Goal: Task Accomplishment & Management: Manage account settings

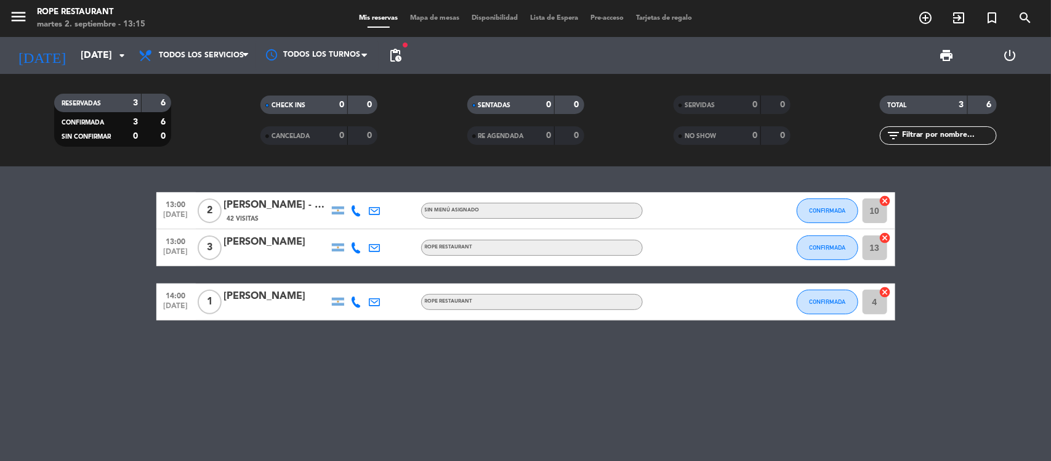
click at [283, 204] on div "[PERSON_NAME] - THE VINES" at bounding box center [276, 205] width 105 height 16
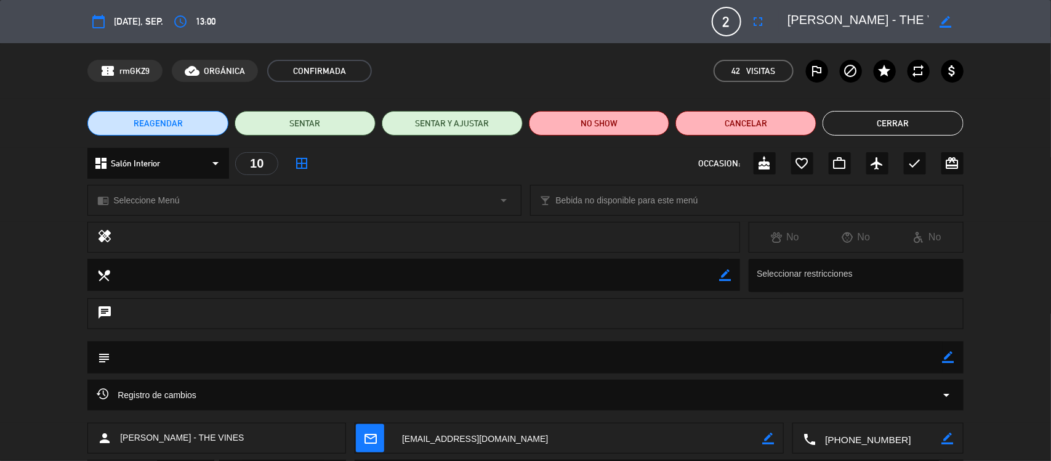
click at [900, 117] on button "Cerrar" at bounding box center [893, 123] width 141 height 25
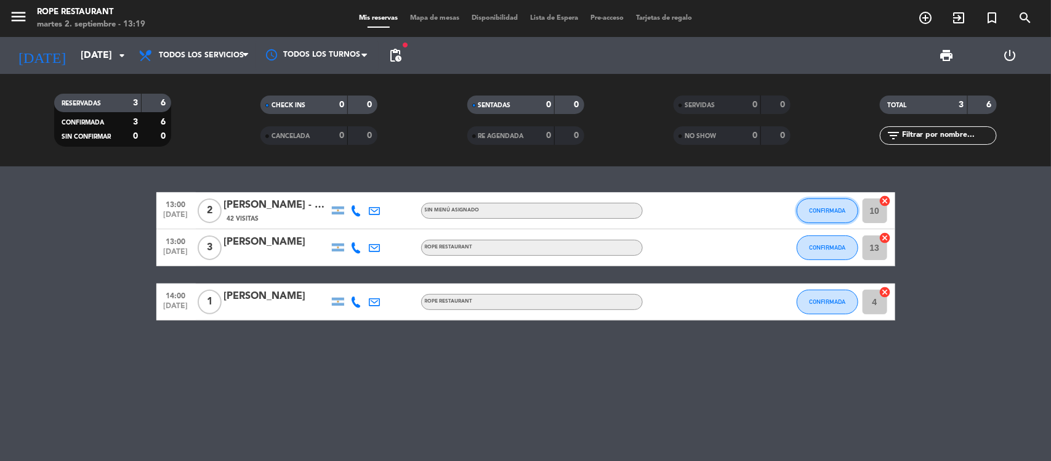
click at [826, 217] on button "CONFIRMADA" at bounding box center [828, 210] width 62 height 25
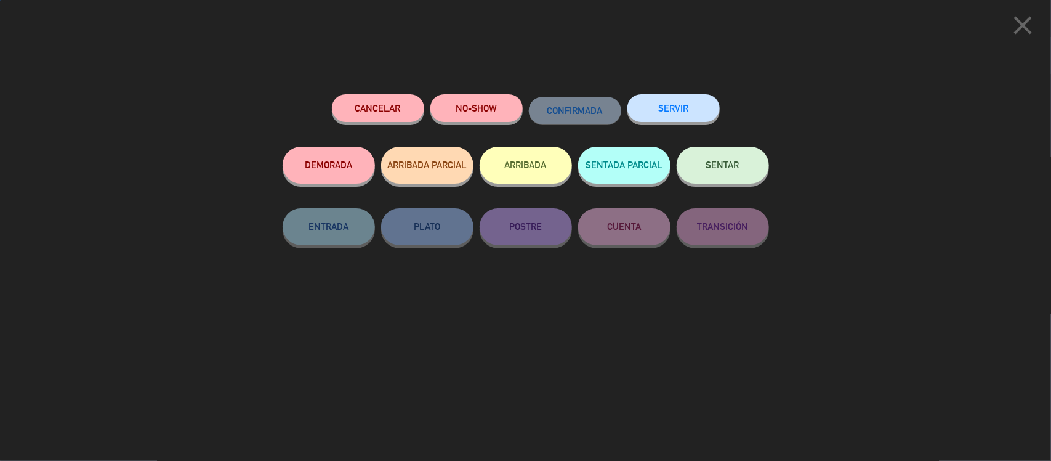
click at [757, 179] on button "SENTAR" at bounding box center [723, 165] width 92 height 37
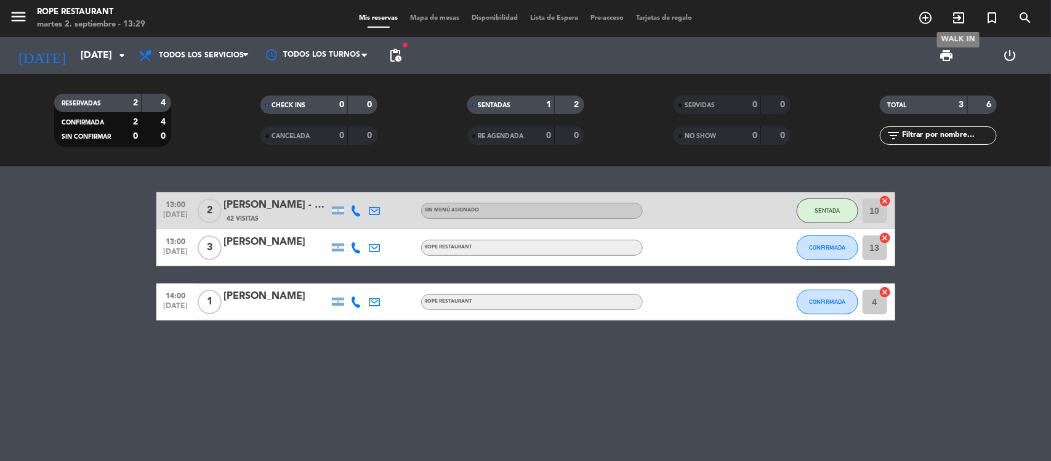
click at [958, 19] on icon "exit_to_app" at bounding box center [958, 17] width 15 height 15
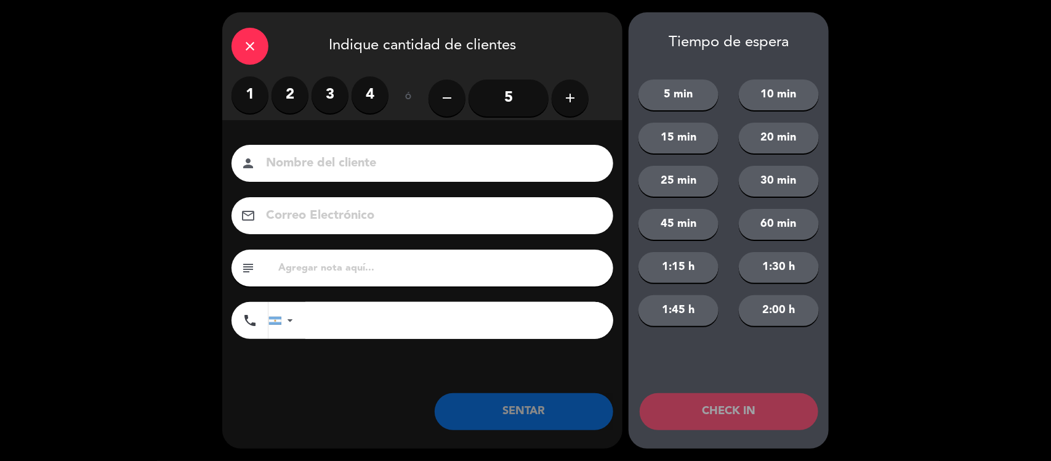
click at [286, 86] on label "2" at bounding box center [290, 94] width 37 height 37
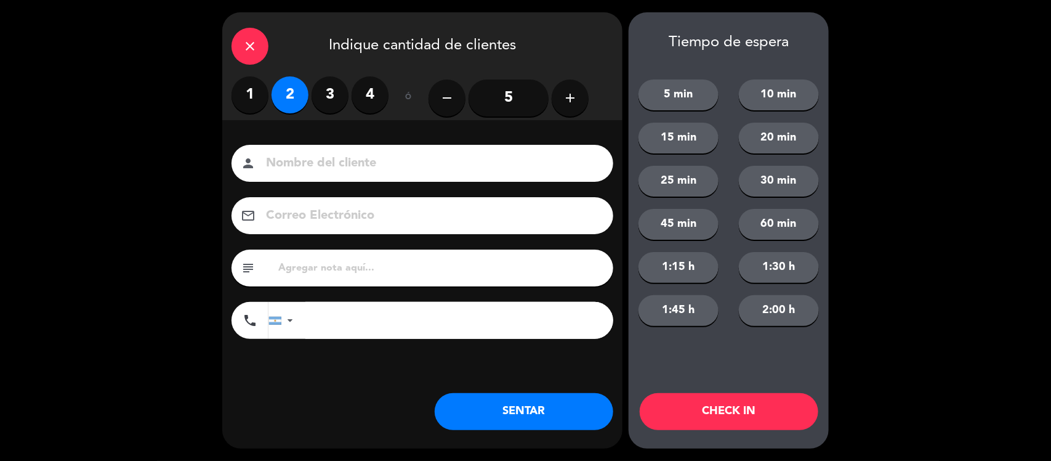
click at [351, 167] on input at bounding box center [431, 164] width 332 height 22
type input "Mara"
click at [528, 432] on div "close Indique cantidad de clientes 1 2 3 4 ó remove 5 add Nombre del cliente pe…" at bounding box center [422, 230] width 400 height 436
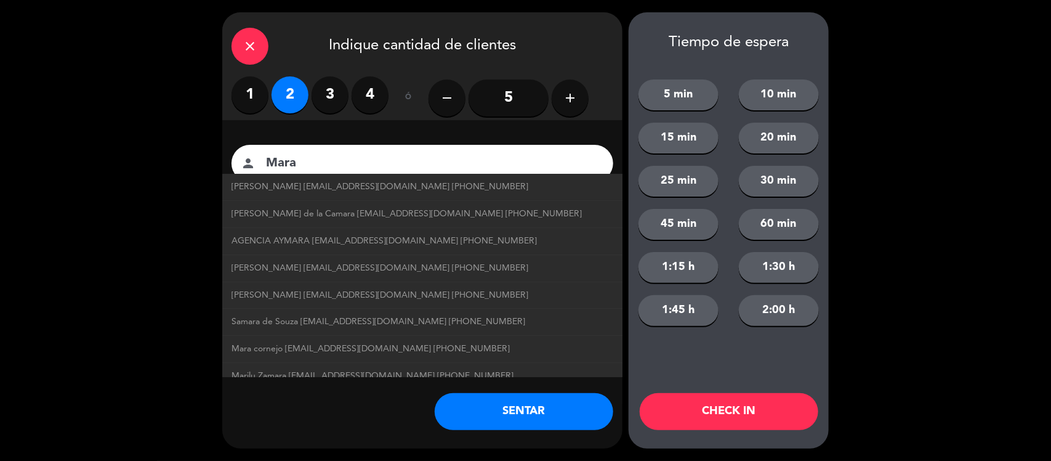
click at [531, 419] on button "SENTAR" at bounding box center [524, 411] width 179 height 37
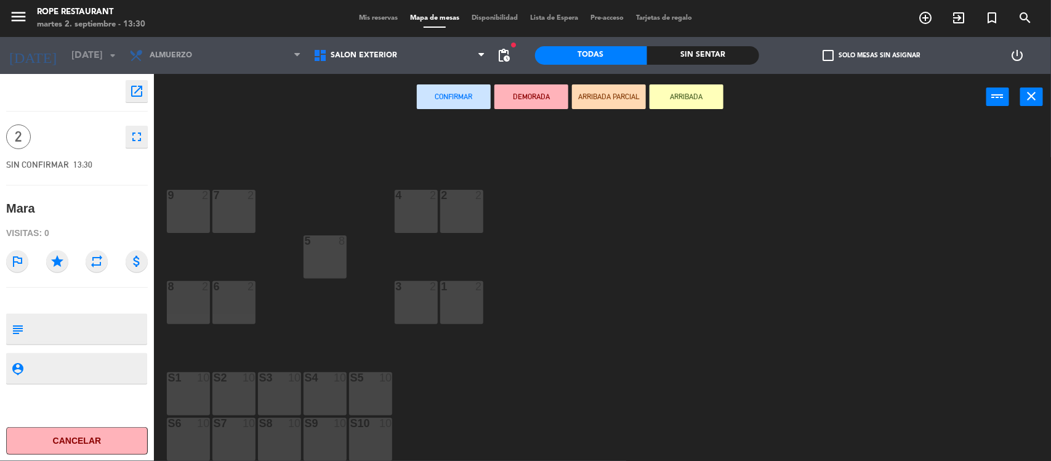
click at [317, 254] on div "5 8" at bounding box center [325, 256] width 43 height 43
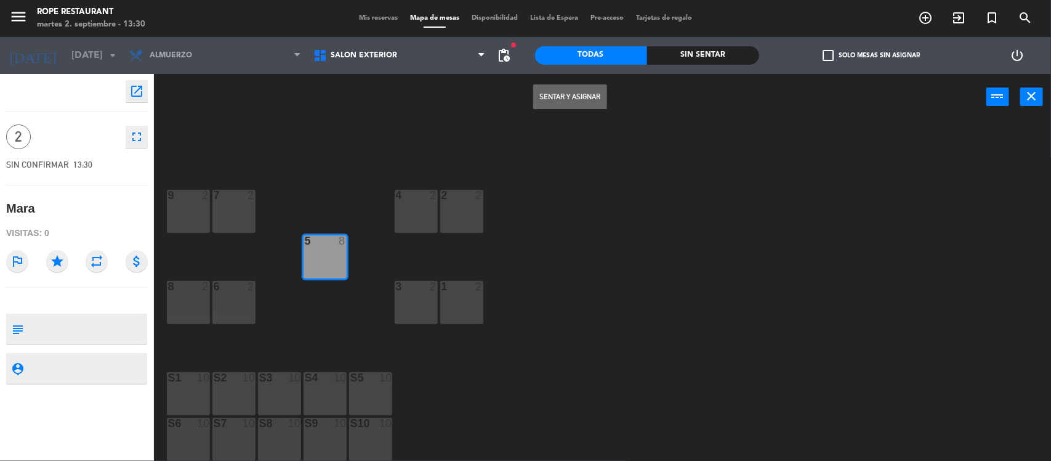
click at [614, 99] on div "Sentar y Asignar power_input close" at bounding box center [570, 97] width 832 height 47
click at [544, 96] on button "Sentar y Asignar" at bounding box center [570, 96] width 74 height 25
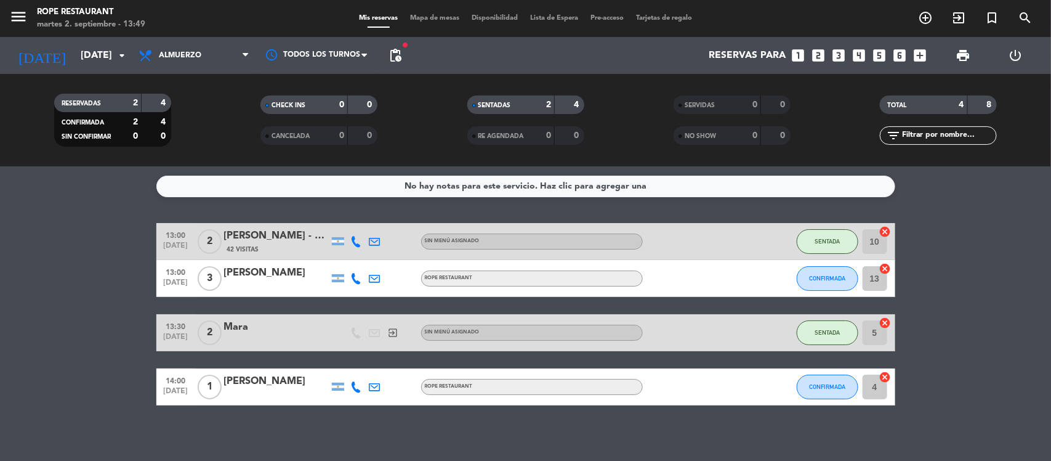
drag, startPoint x: 758, startPoint y: 368, endPoint x: 792, endPoint y: 377, distance: 34.9
click at [785, 377] on div at bounding box center [770, 386] width 33 height 36
click at [828, 385] on span "CONFIRMADA" at bounding box center [827, 386] width 36 height 7
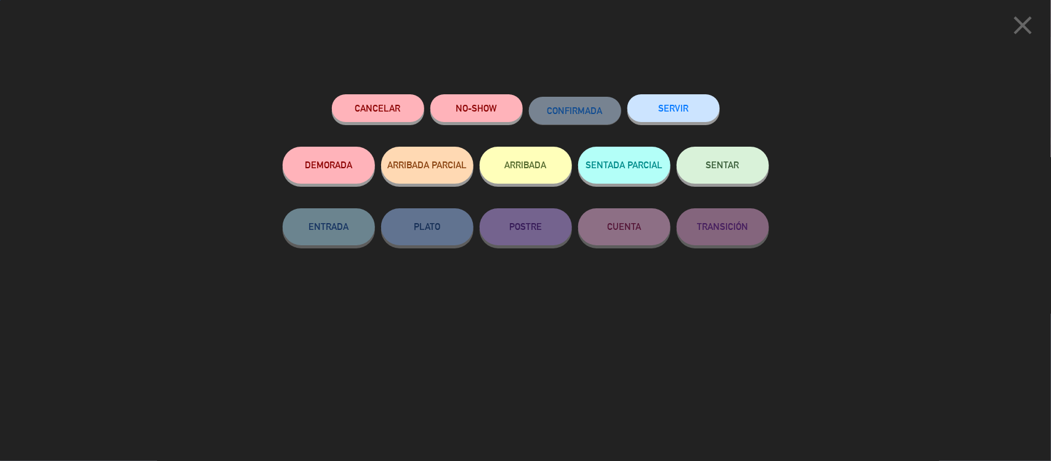
click at [701, 175] on button "SENTAR" at bounding box center [723, 165] width 92 height 37
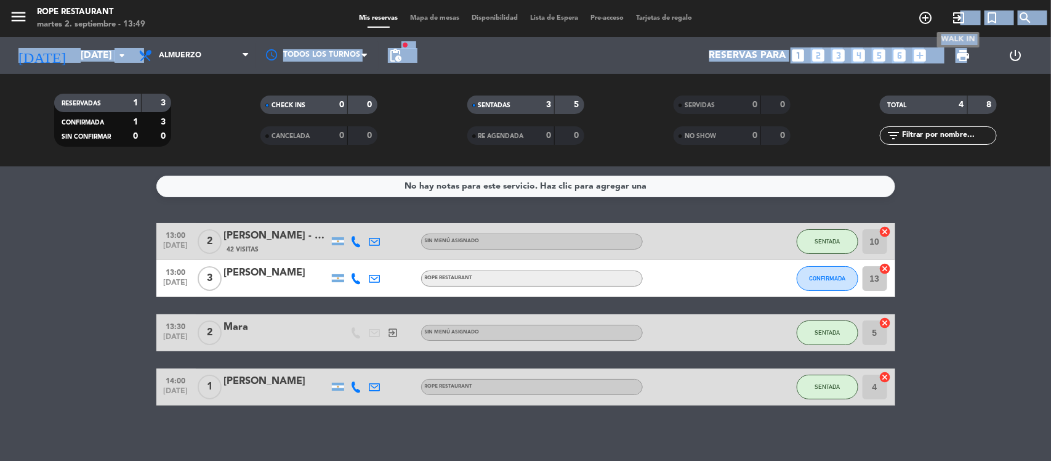
drag, startPoint x: 960, startPoint y: 23, endPoint x: 971, endPoint y: 94, distance: 71.6
click at [976, 121] on div "menu Rope restaurant martes 2. septiembre - 13:49 Mis reservas Mapa de mesas Di…" at bounding box center [525, 83] width 1051 height 166
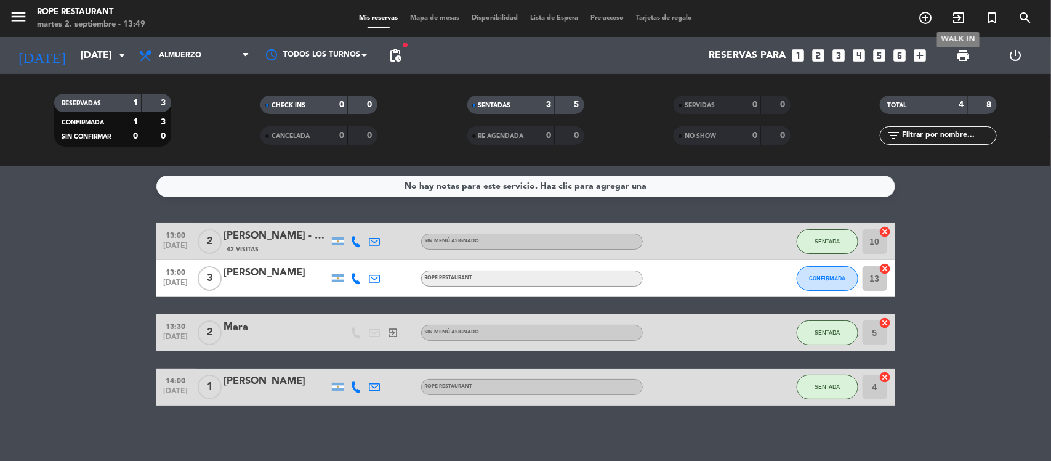
click at [952, 19] on icon "exit_to_app" at bounding box center [958, 17] width 15 height 15
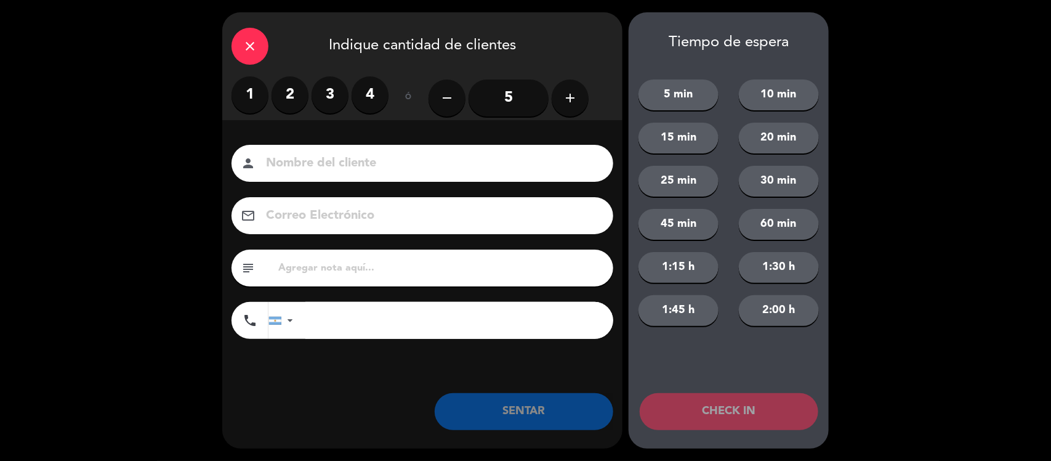
click at [365, 91] on label "4" at bounding box center [370, 94] width 37 height 37
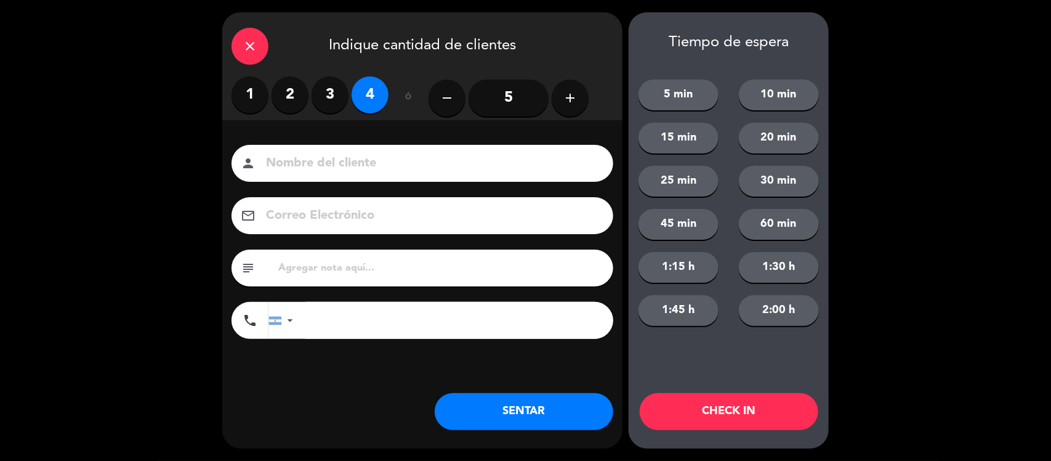
click at [355, 161] on input at bounding box center [431, 164] width 332 height 22
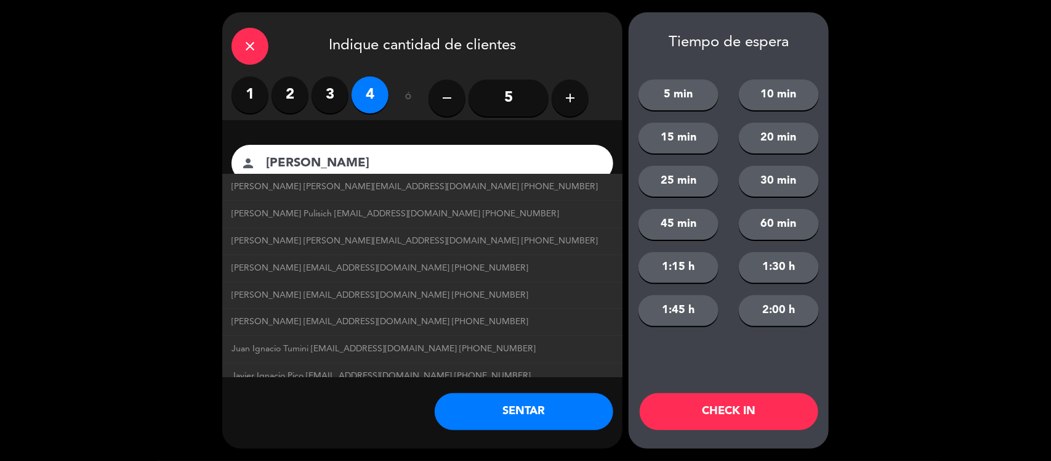
type input "[PERSON_NAME]"
click at [591, 407] on button "SENTAR" at bounding box center [524, 411] width 179 height 37
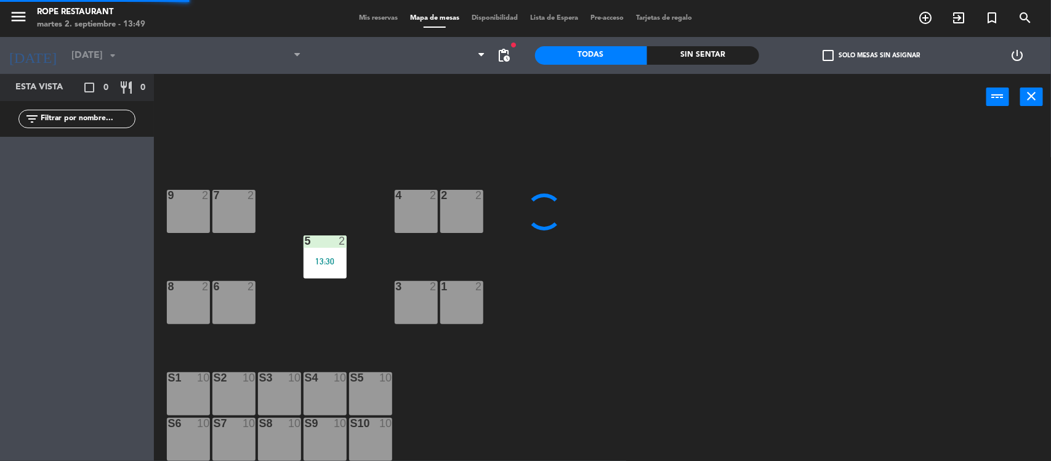
click at [241, 210] on div "7 2" at bounding box center [233, 211] width 43 height 43
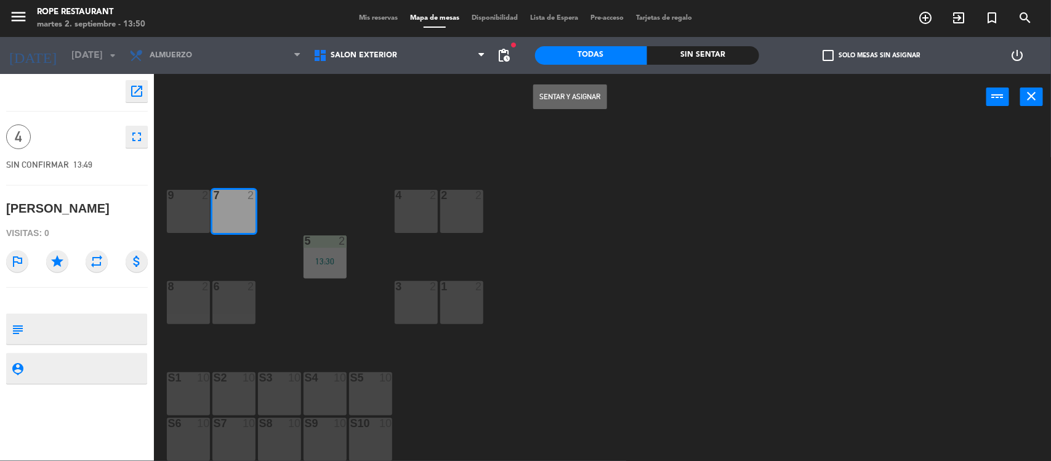
click at [577, 102] on button "Sentar y Asignar" at bounding box center [570, 96] width 74 height 25
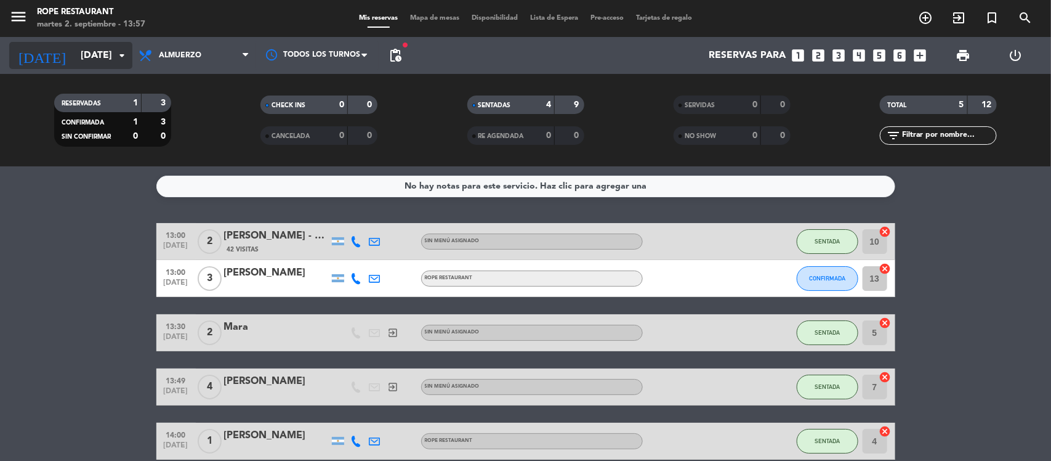
click at [93, 46] on input "[DATE]" at bounding box center [139, 56] width 130 height 24
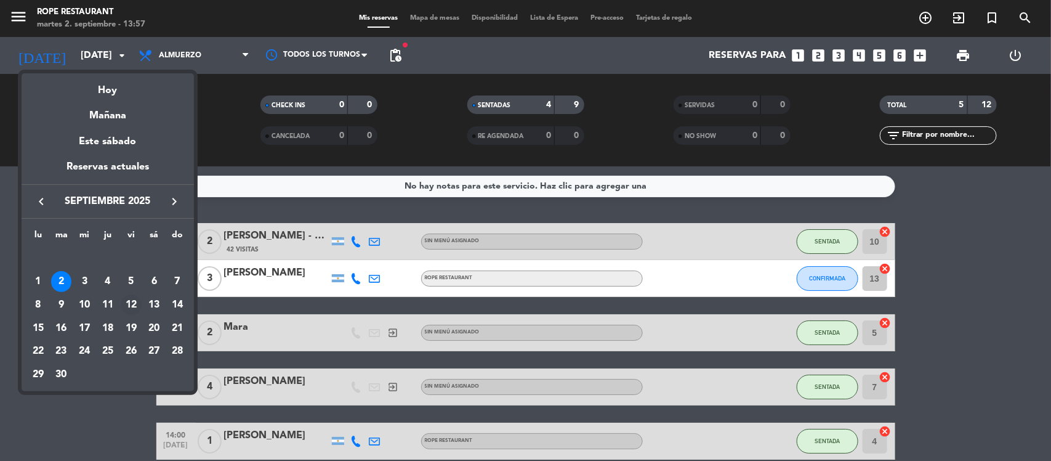
click at [122, 303] on div "12" at bounding box center [131, 304] width 21 height 21
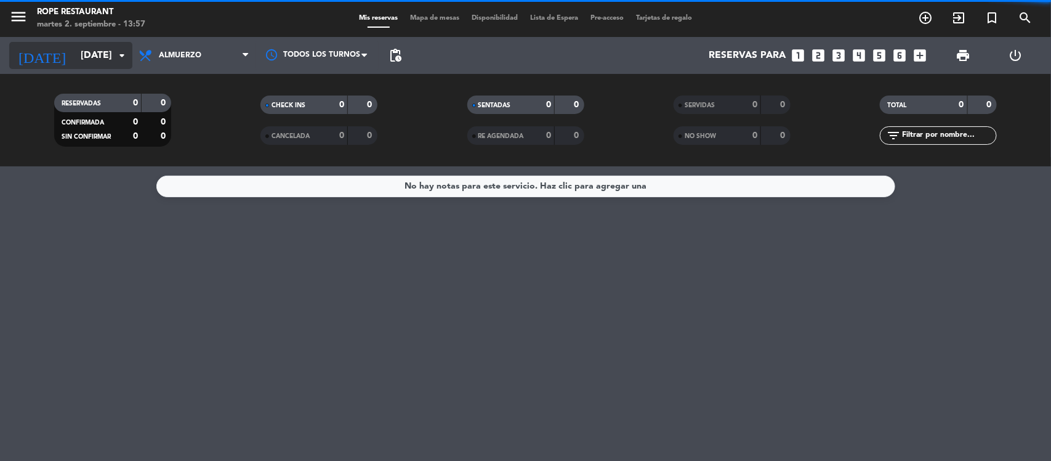
click at [90, 58] on input "[DATE]" at bounding box center [139, 56] width 130 height 24
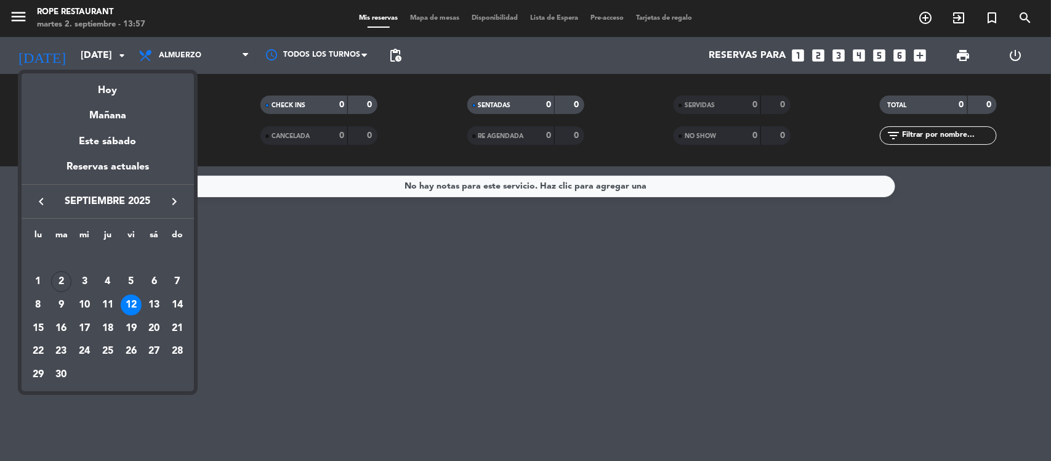
click at [223, 40] on div at bounding box center [525, 230] width 1051 height 461
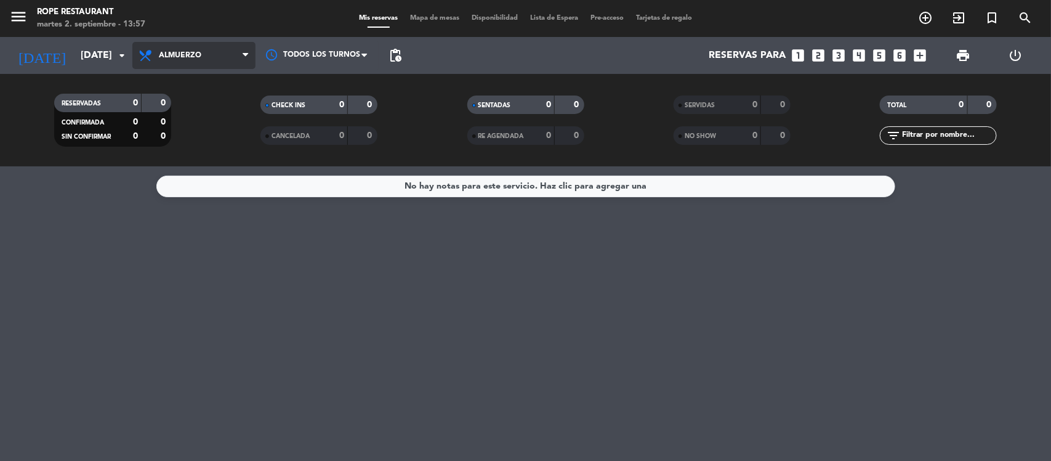
click at [222, 54] on span "Almuerzo" at bounding box center [193, 55] width 123 height 27
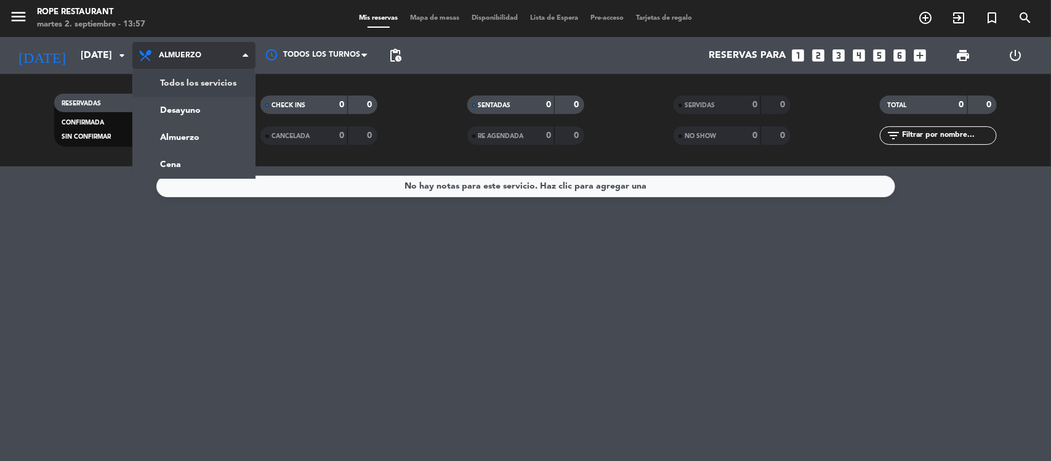
click at [222, 78] on div "menu Rope restaurant martes 2. septiembre - 13:57 Mis reservas Mapa de mesas Di…" at bounding box center [525, 83] width 1051 height 166
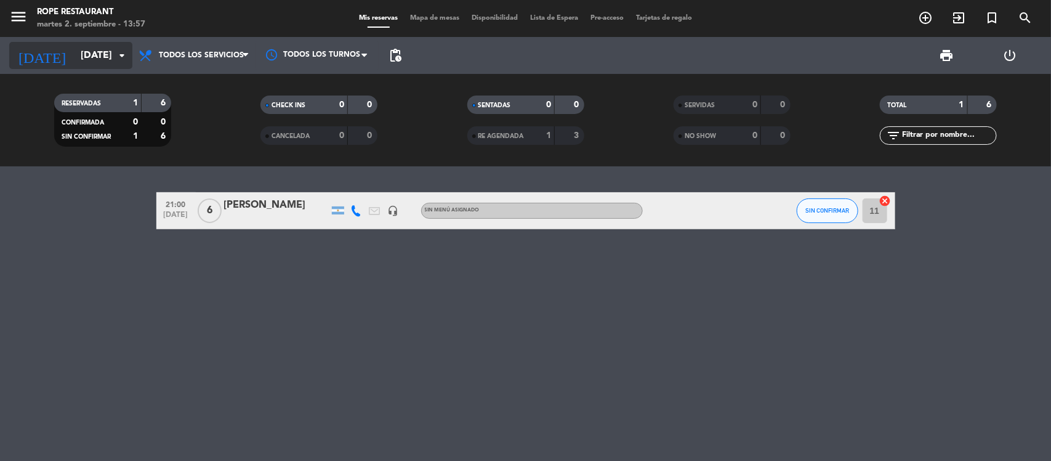
click at [96, 55] on input "[DATE]" at bounding box center [139, 56] width 130 height 24
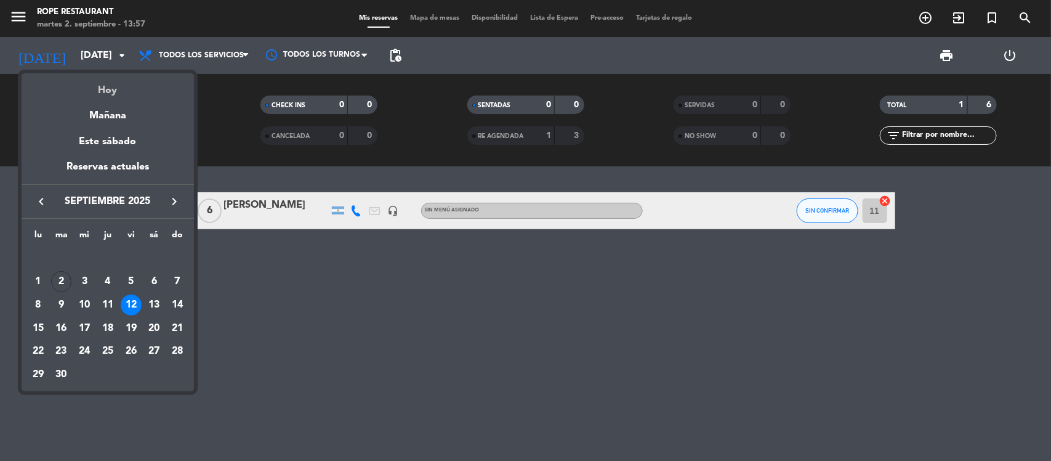
click at [112, 86] on div "Hoy" at bounding box center [108, 85] width 172 height 25
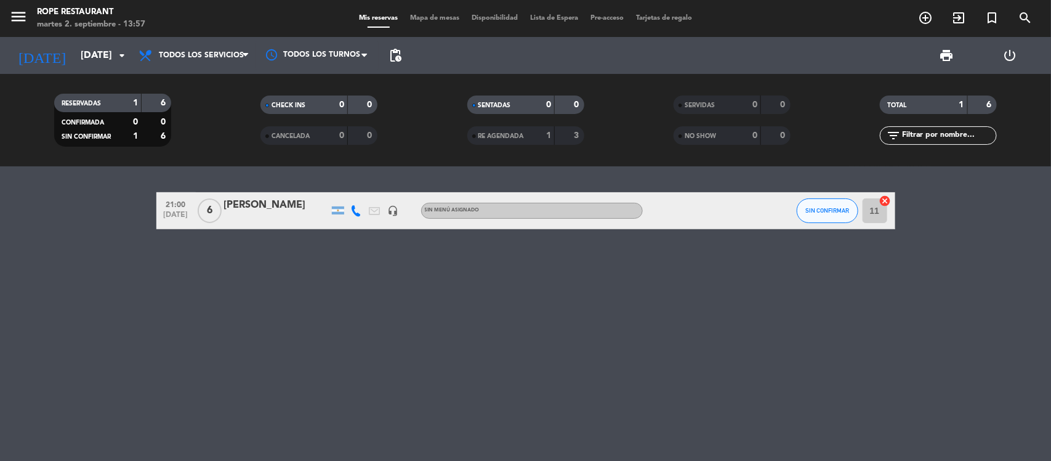
type input "[DATE]"
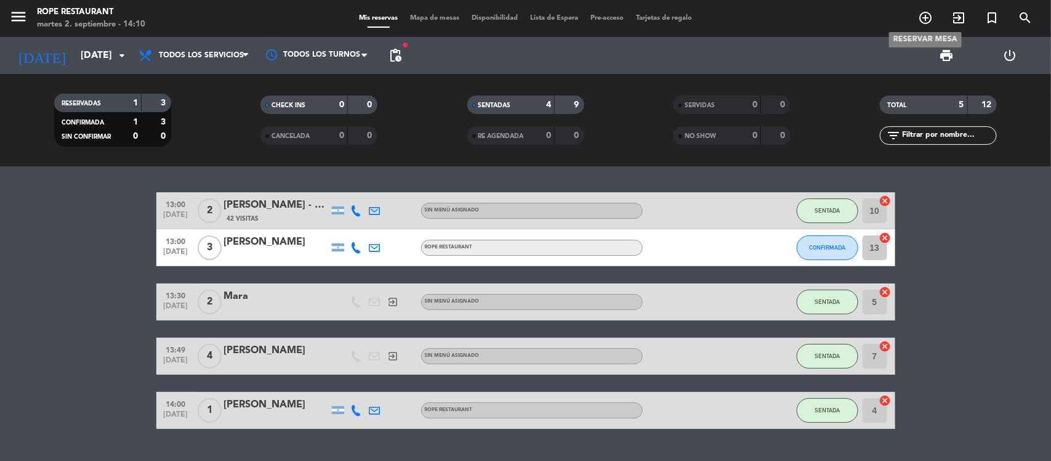
click at [928, 16] on icon "add_circle_outline" at bounding box center [925, 17] width 15 height 15
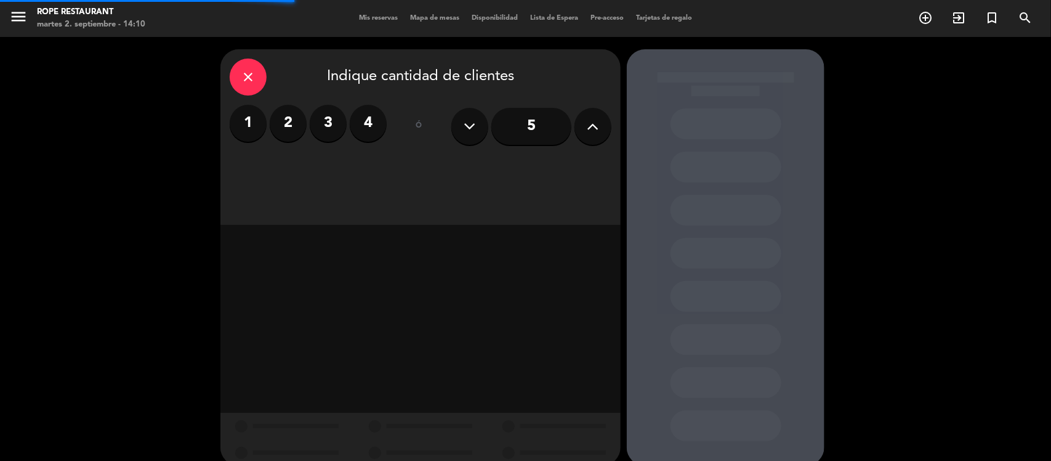
click at [289, 125] on label "2" at bounding box center [288, 123] width 37 height 37
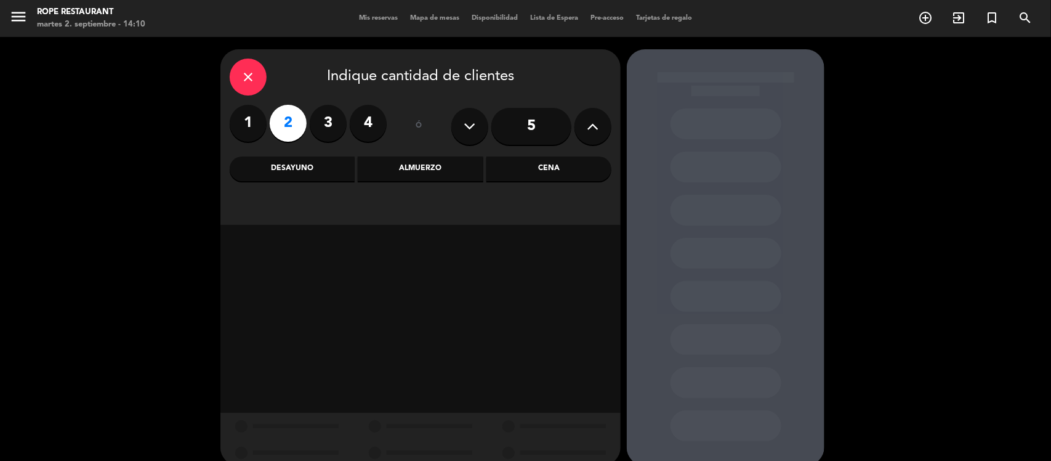
click at [451, 172] on div "Almuerzo" at bounding box center [420, 168] width 125 height 25
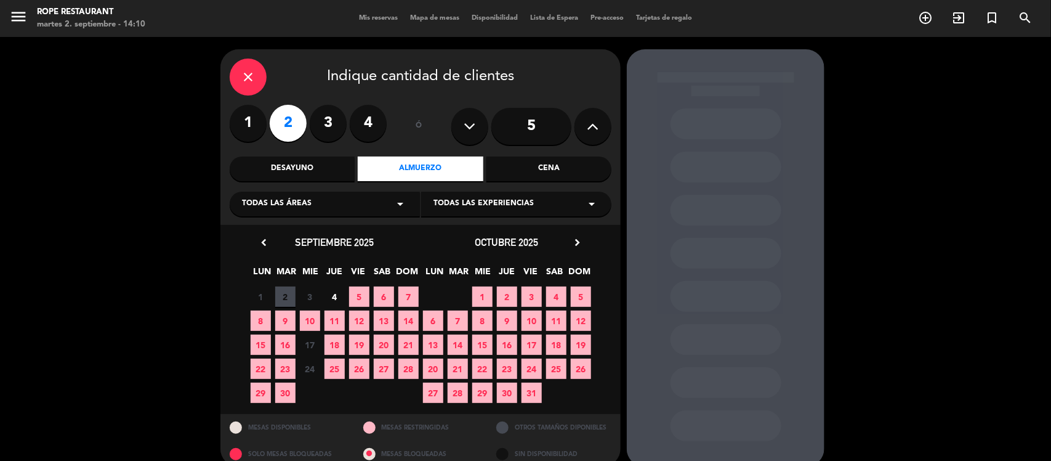
click at [291, 294] on span "2" at bounding box center [285, 296] width 20 height 20
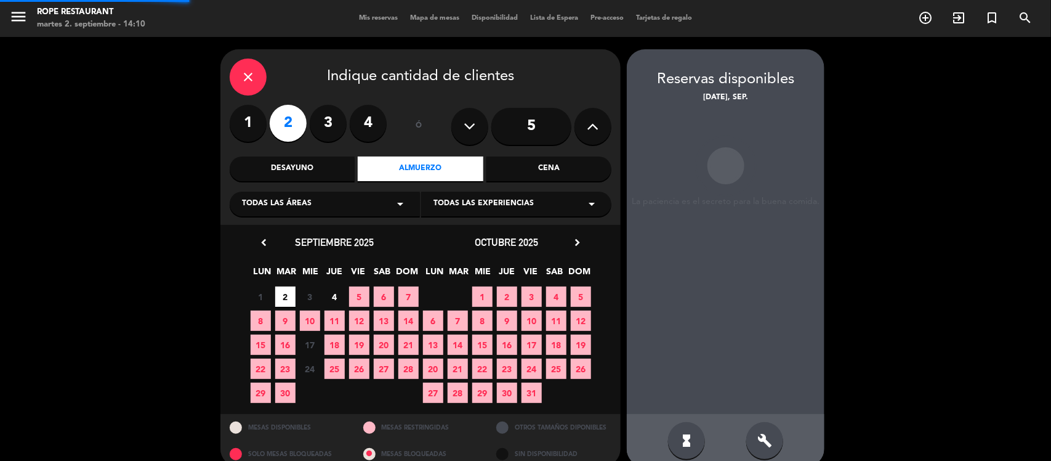
scroll to position [17, 0]
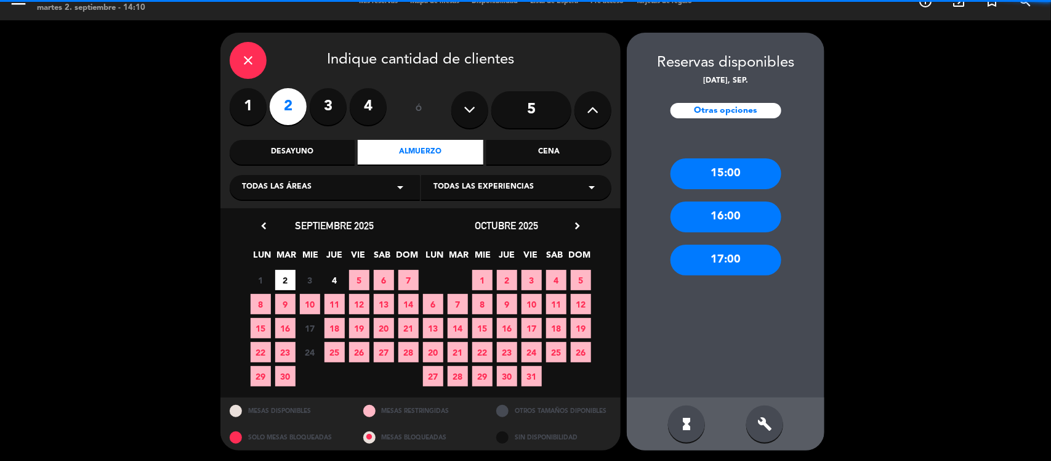
drag, startPoint x: 715, startPoint y: 164, endPoint x: 451, endPoint y: 142, distance: 265.1
click at [716, 164] on div "15:00" at bounding box center [725, 173] width 111 height 31
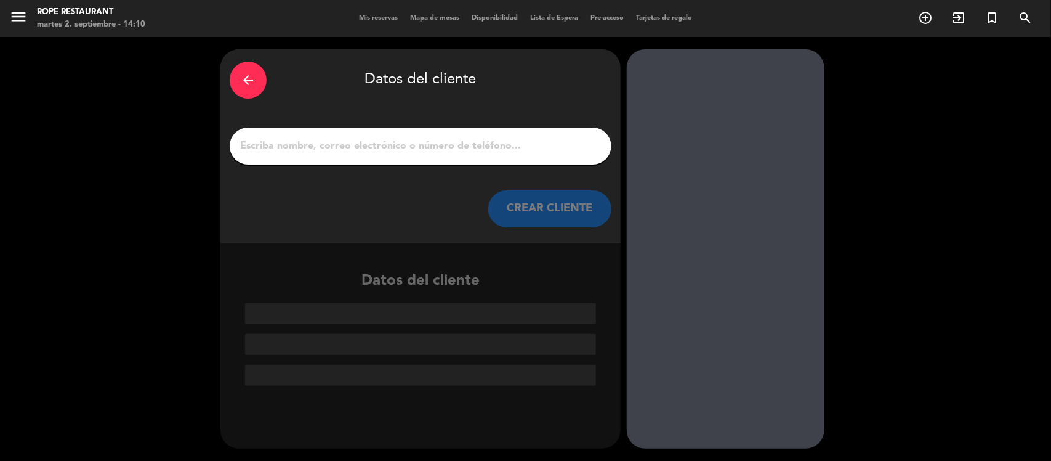
click at [399, 136] on div at bounding box center [421, 145] width 382 height 37
click at [399, 140] on input "1" at bounding box center [420, 145] width 363 height 17
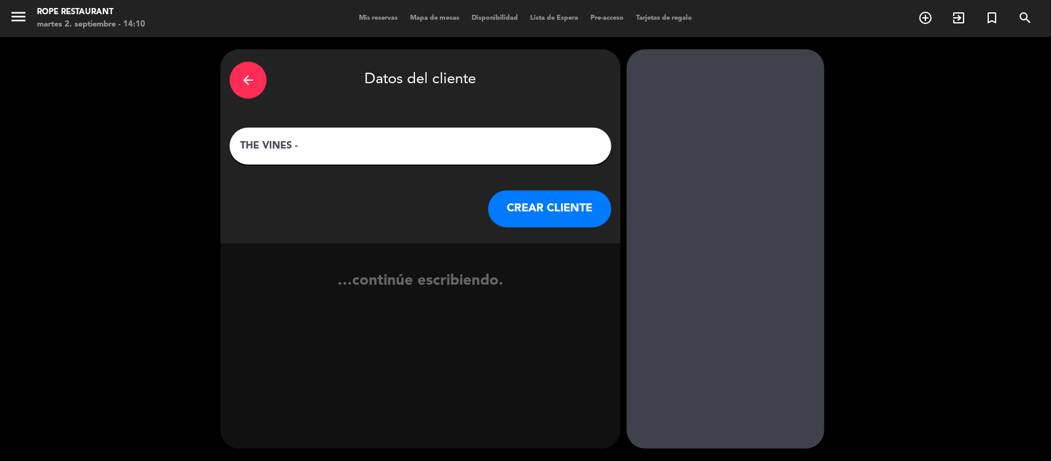
paste input "[PERSON_NAME]"
type input "THE VINES - [PERSON_NAME]"
click at [585, 203] on button "CREAR CLIENTE" at bounding box center [549, 208] width 123 height 37
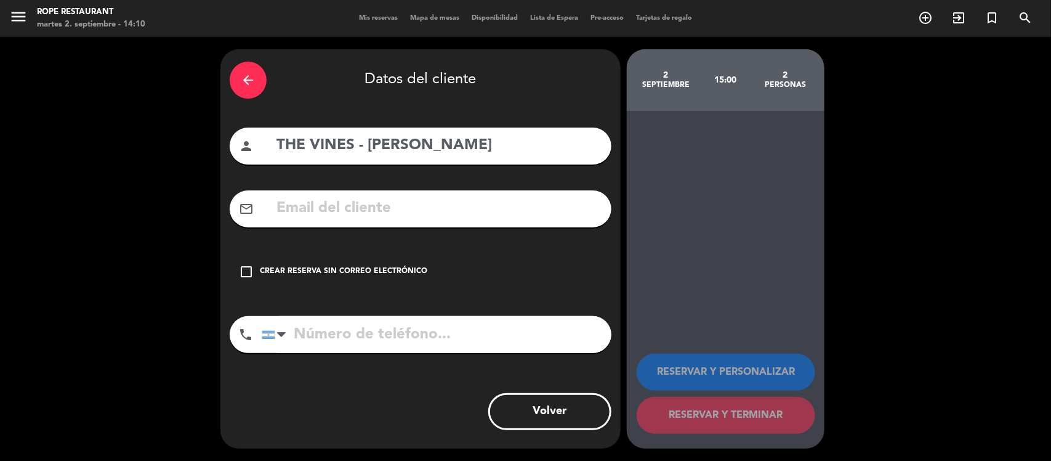
click at [266, 274] on div "Crear reserva sin correo electrónico" at bounding box center [343, 271] width 167 height 12
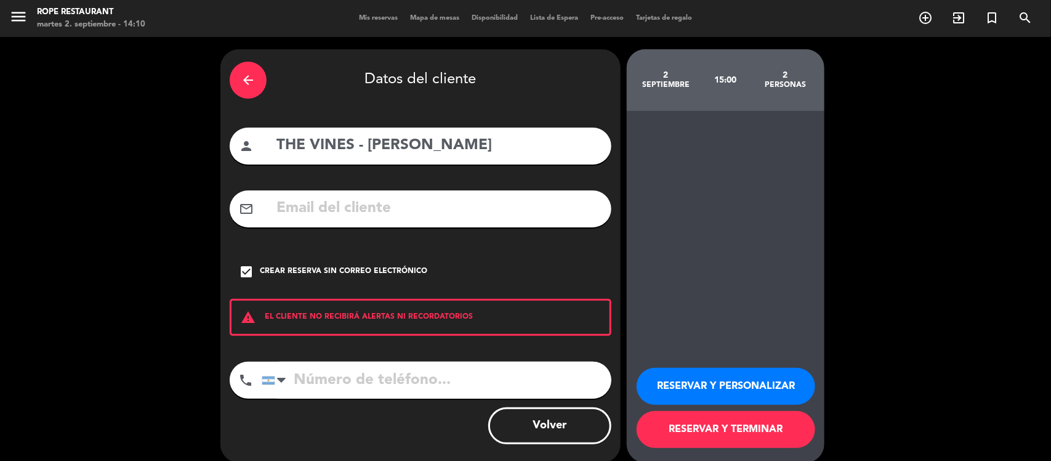
drag, startPoint x: 645, startPoint y: 429, endPoint x: 637, endPoint y: 427, distance: 7.8
click at [650, 428] on button "RESERVAR Y TERMINAR" at bounding box center [726, 429] width 179 height 37
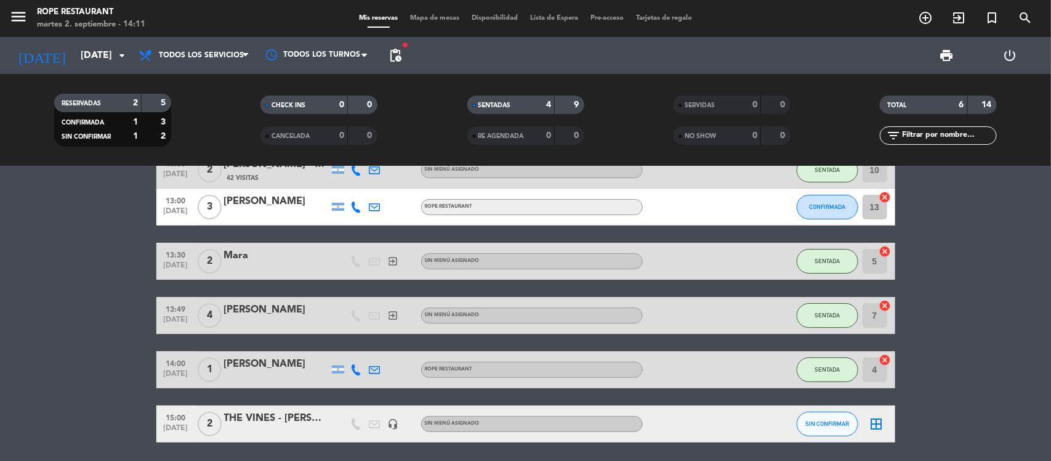
scroll to position [77, 0]
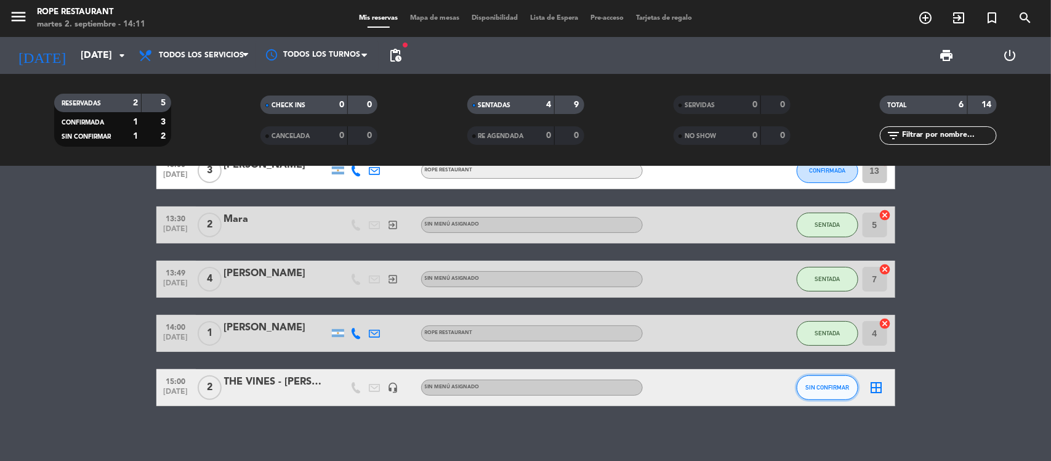
click at [845, 384] on span "SIN CONFIRMAR" at bounding box center [827, 387] width 44 height 7
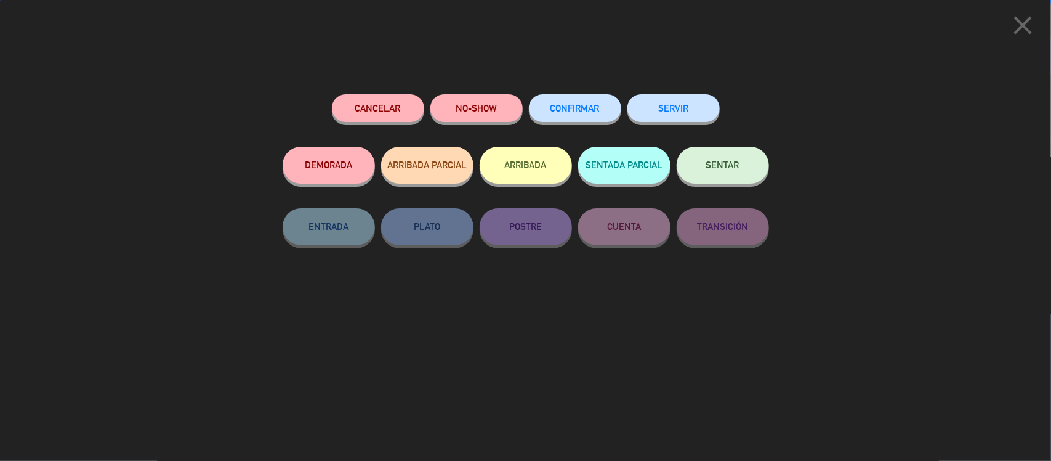
click at [586, 108] on span "CONFIRMAR" at bounding box center [574, 108] width 49 height 10
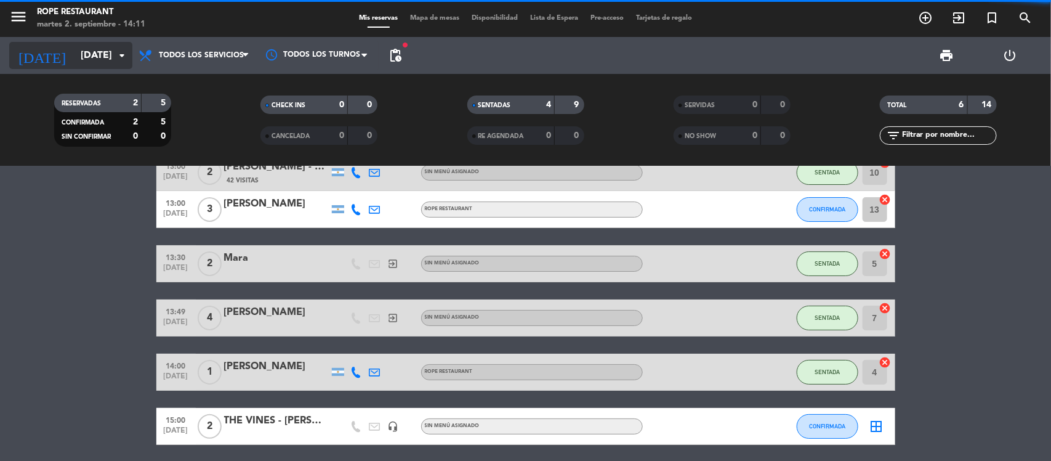
scroll to position [0, 0]
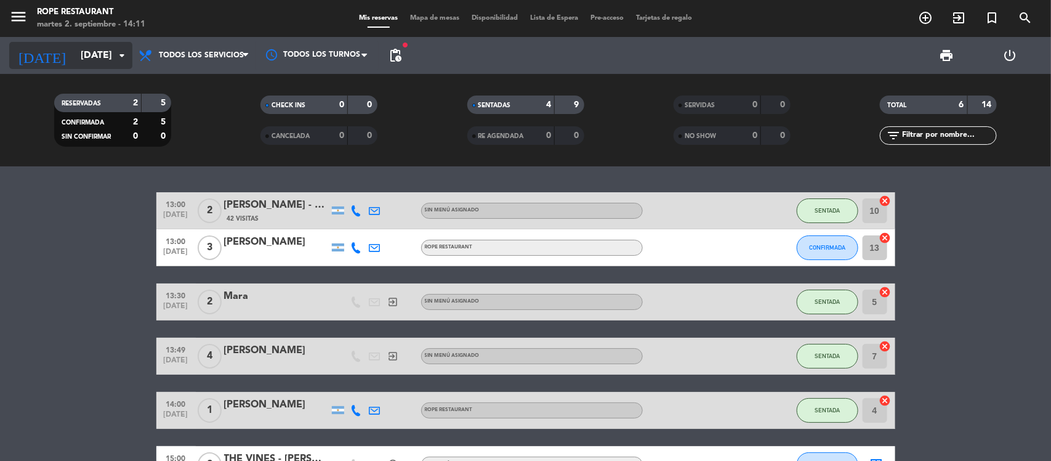
click at [92, 48] on input "[DATE]" at bounding box center [139, 56] width 130 height 24
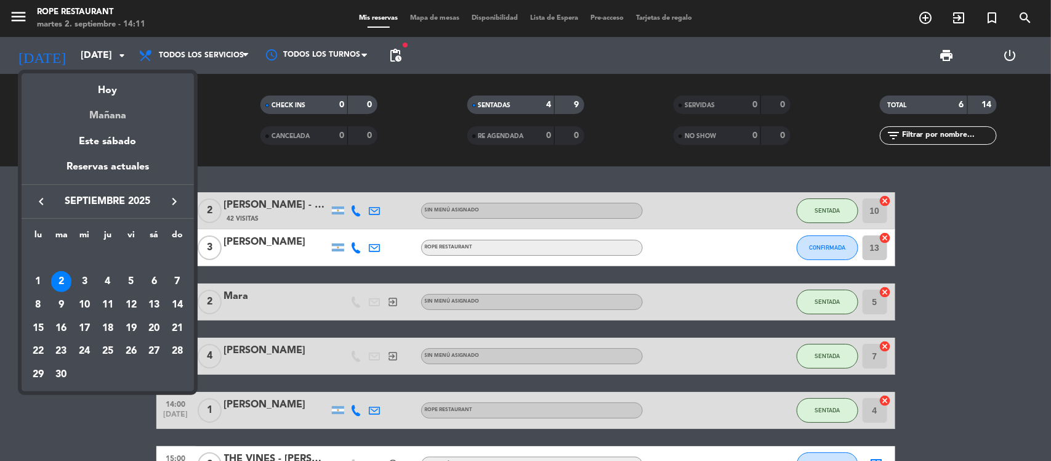
click at [94, 108] on div "Mañana" at bounding box center [108, 111] width 172 height 25
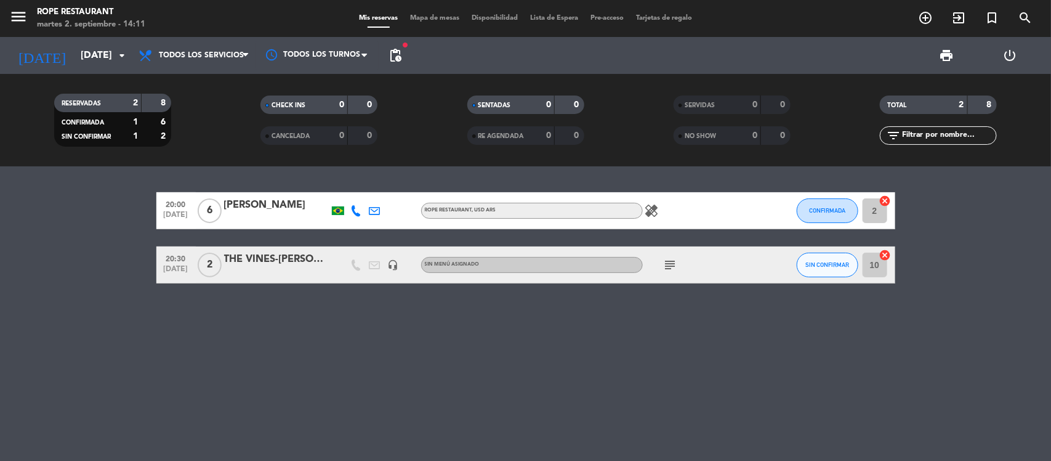
click at [791, 265] on div "20:30 [DATE] 2 THE VINES-[PERSON_NAME], [PERSON_NAME] headset_mic Sin menú asig…" at bounding box center [525, 264] width 739 height 37
click at [815, 265] on span "SIN CONFIRMAR" at bounding box center [827, 264] width 44 height 7
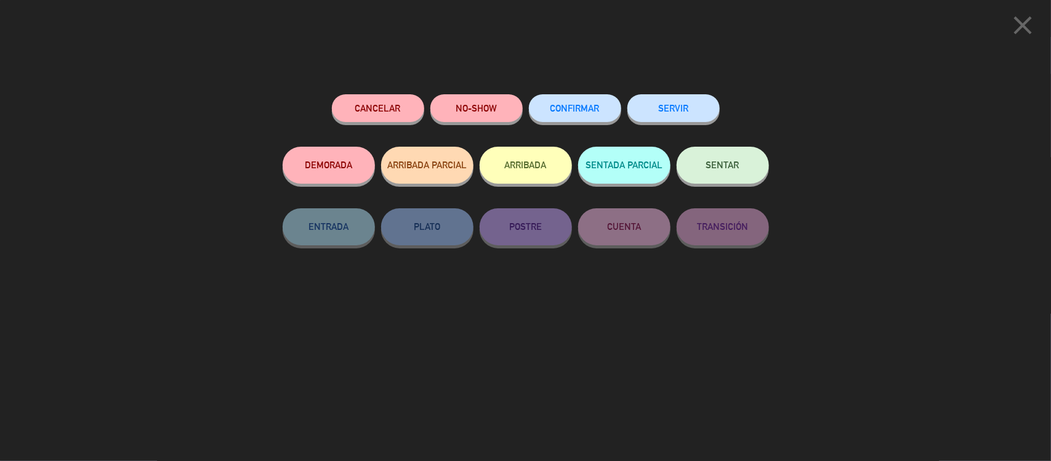
click at [549, 95] on div "CONFIRMAR" at bounding box center [575, 120] width 92 height 52
click at [589, 100] on button "CONFIRMAR" at bounding box center [575, 108] width 92 height 28
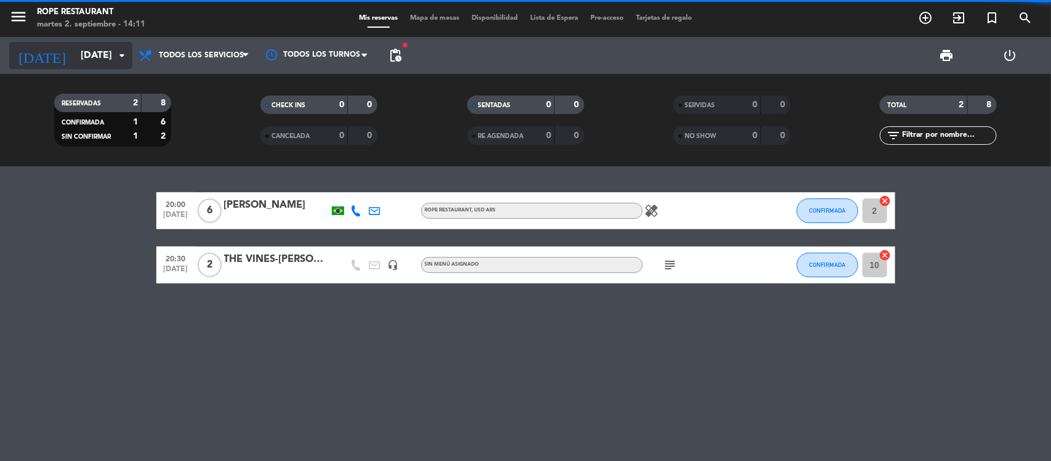
click at [96, 48] on input "[DATE]" at bounding box center [139, 56] width 130 height 24
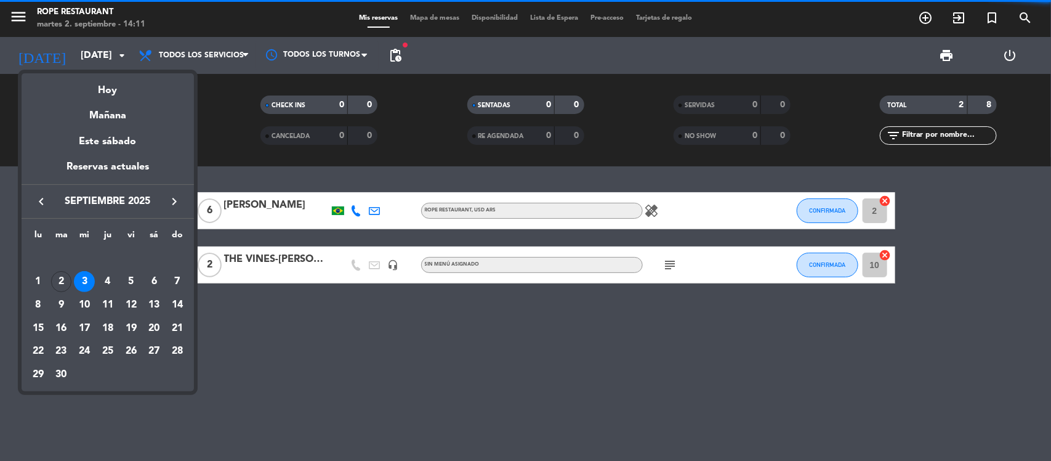
click at [122, 70] on mat-datepicker-content "semana que viene esta semana semana previa misma semana del año anterior Hoy Ma…" at bounding box center [108, 230] width 172 height 321
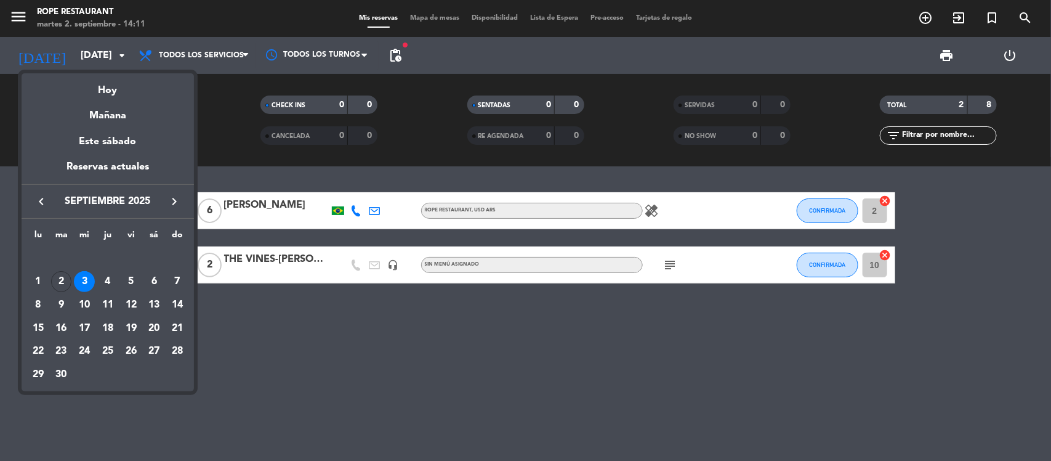
drag, startPoint x: 121, startPoint y: 88, endPoint x: 114, endPoint y: 31, distance: 57.7
click at [121, 89] on div "Hoy" at bounding box center [108, 85] width 172 height 25
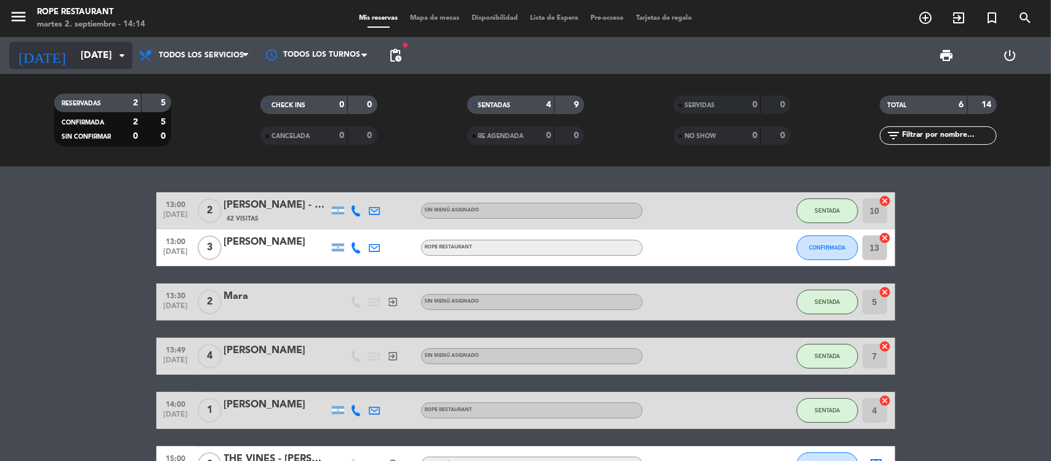
click at [74, 58] on input "[DATE]" at bounding box center [139, 56] width 130 height 24
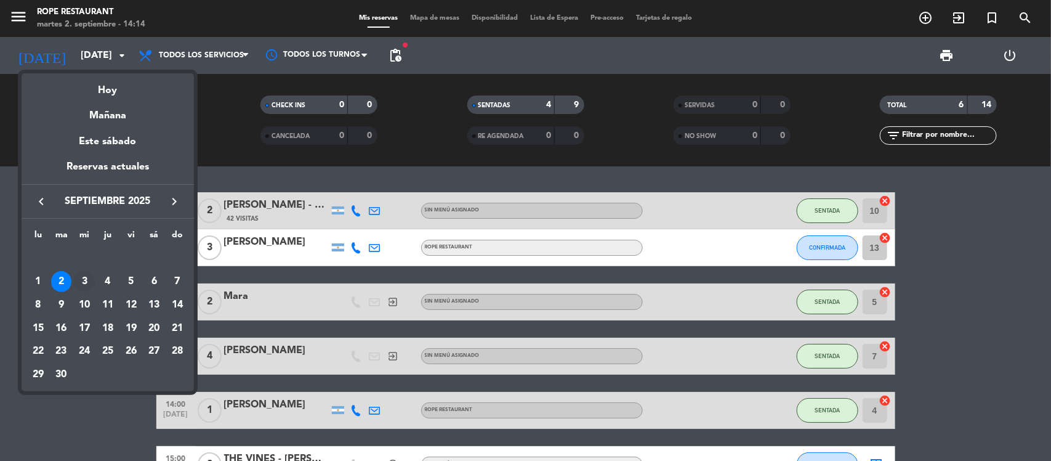
click at [86, 274] on div "3" at bounding box center [84, 281] width 21 height 21
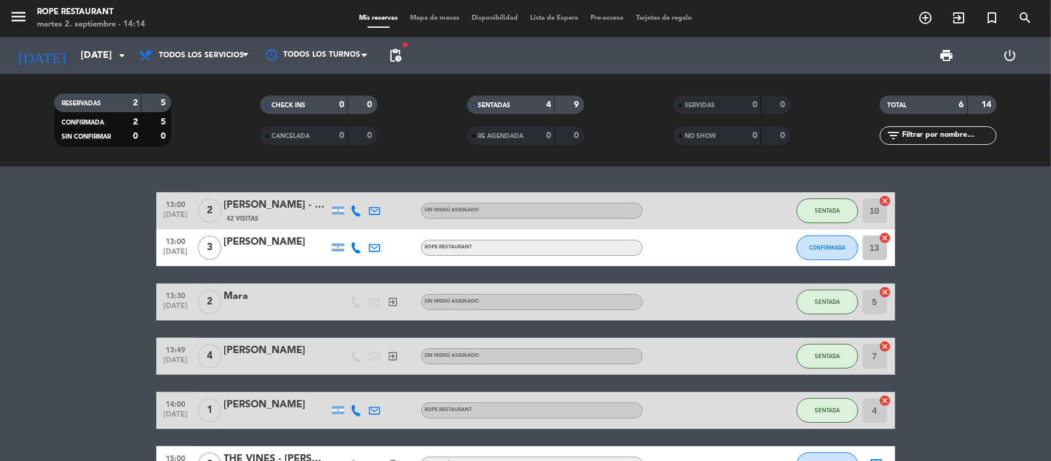
type input "[DATE]"
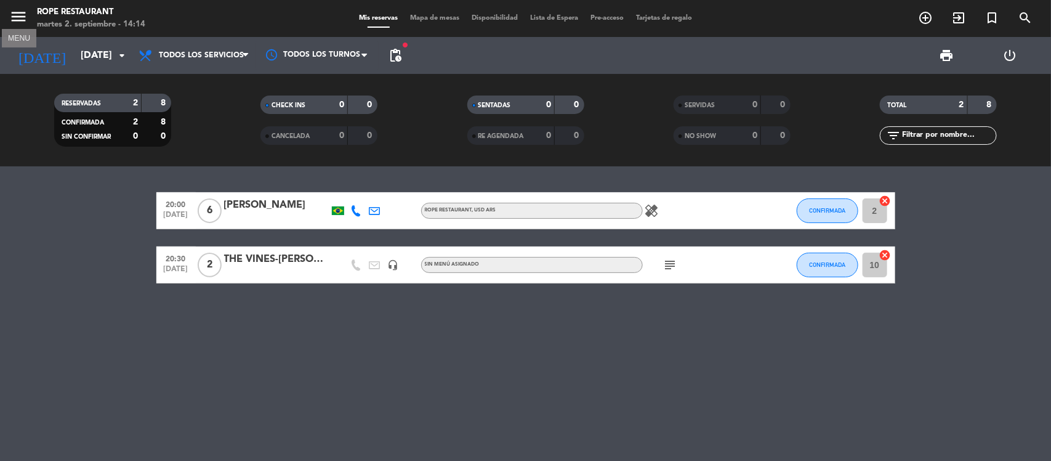
click at [17, 28] on button "menu" at bounding box center [18, 18] width 18 height 23
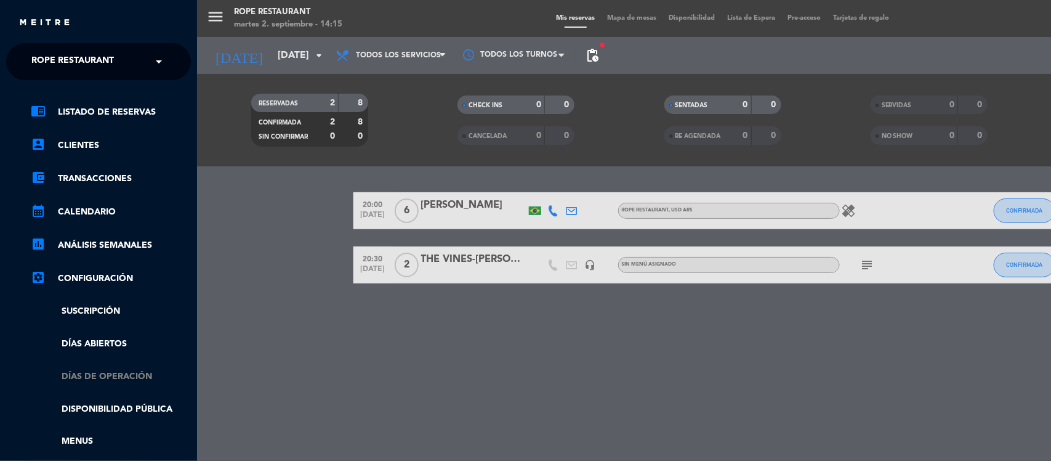
click at [74, 380] on link "Días de Operación" at bounding box center [111, 376] width 160 height 14
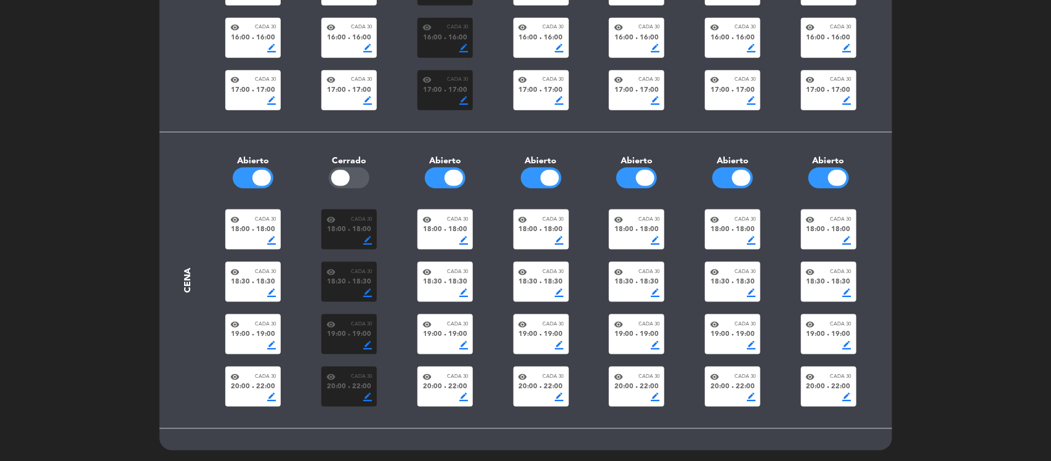
scroll to position [656, 0]
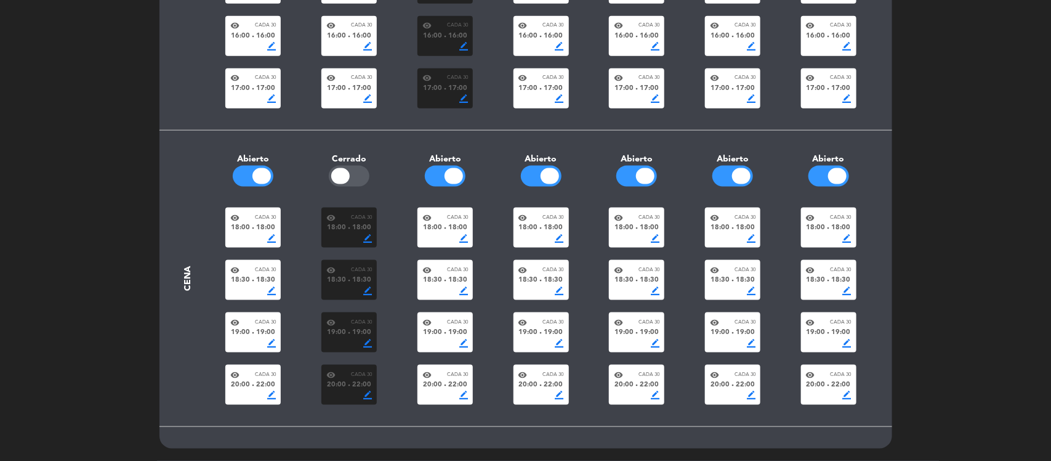
click at [451, 176] on div at bounding box center [454, 176] width 18 height 16
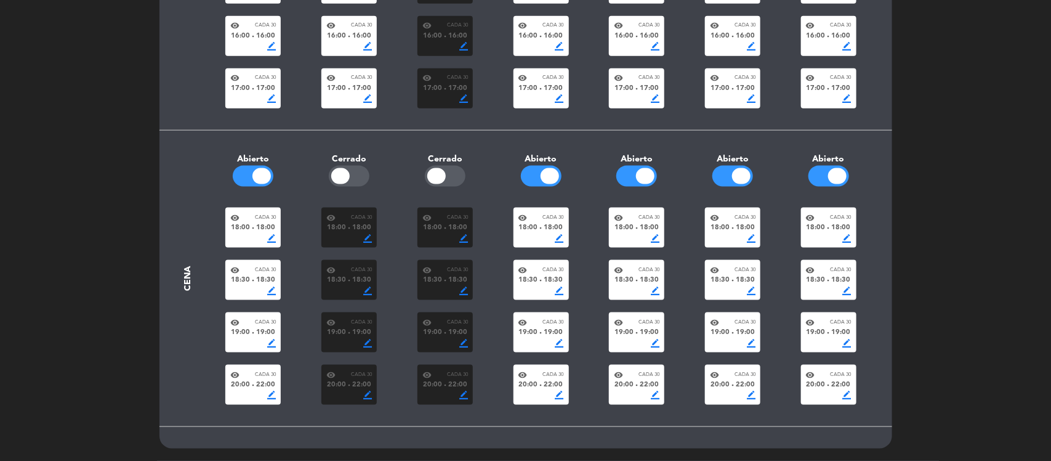
click at [442, 174] on div at bounding box center [436, 176] width 18 height 16
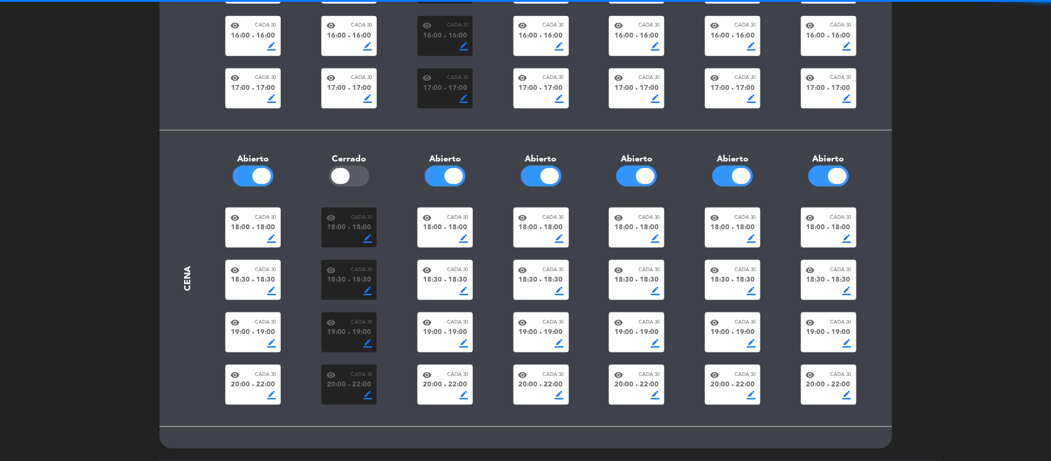
click at [441, 176] on div at bounding box center [445, 176] width 41 height 21
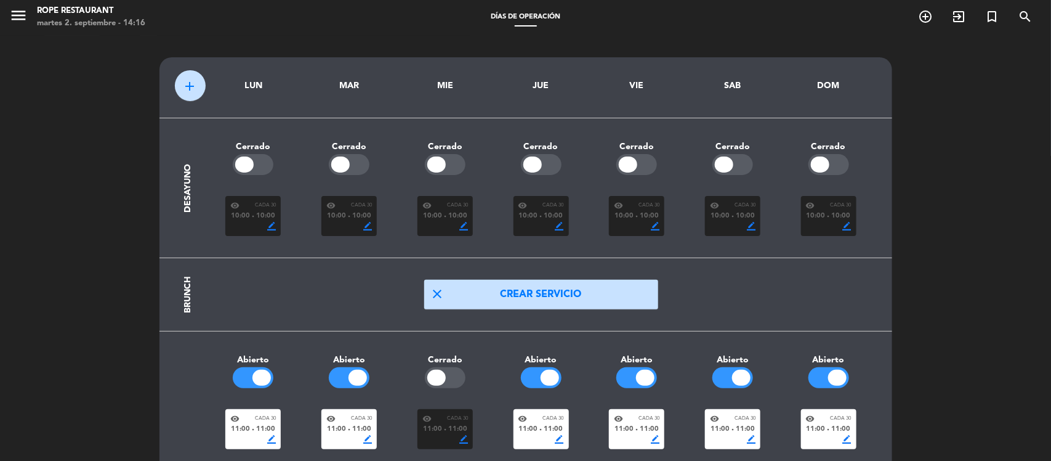
scroll to position [0, 0]
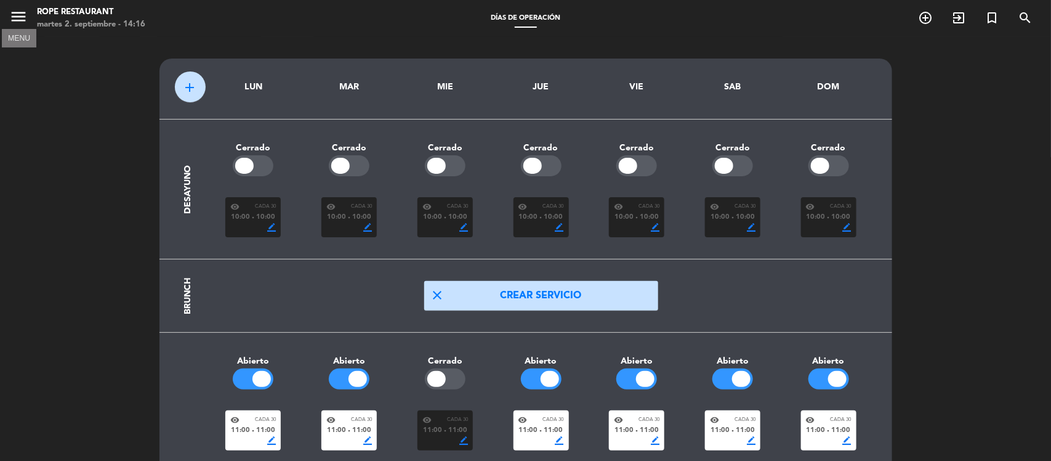
click at [26, 15] on icon "menu" at bounding box center [18, 16] width 18 height 18
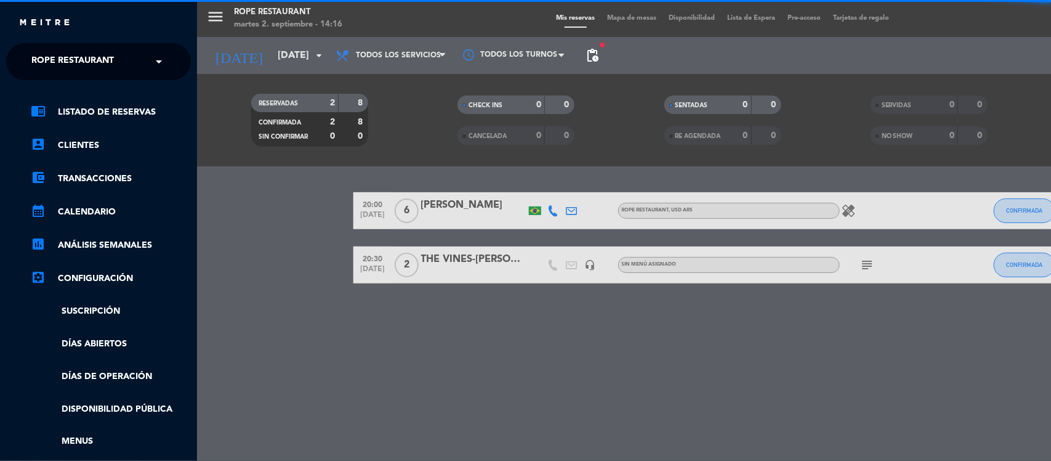
click at [348, 339] on div "menu Rope restaurant martes 2. septiembre - 14:16 Mis reservas Mapa de mesas Di…" at bounding box center [722, 230] width 1051 height 461
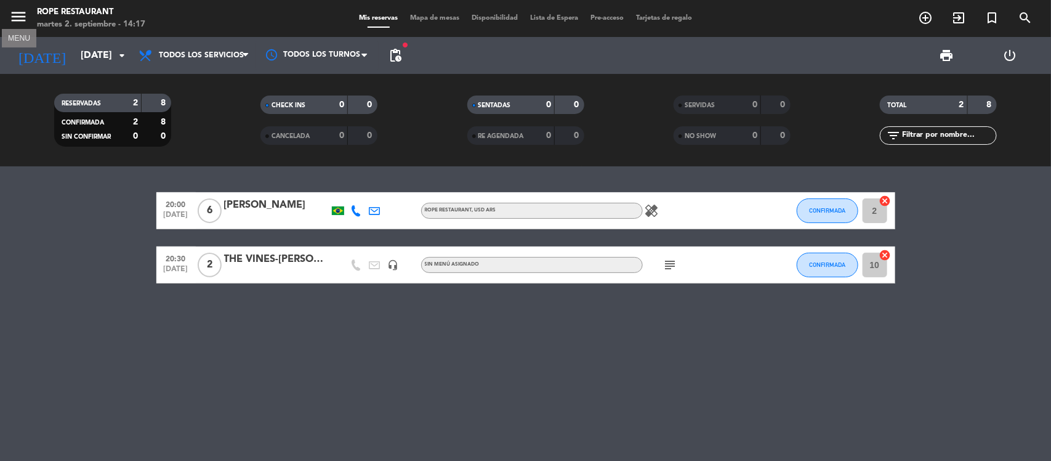
click at [25, 14] on icon "menu" at bounding box center [18, 16] width 18 height 18
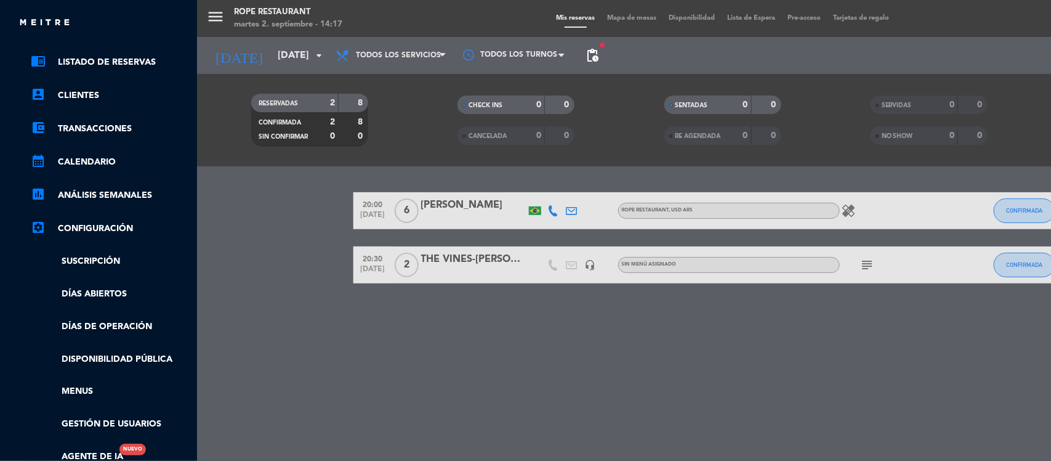
scroll to position [77, 0]
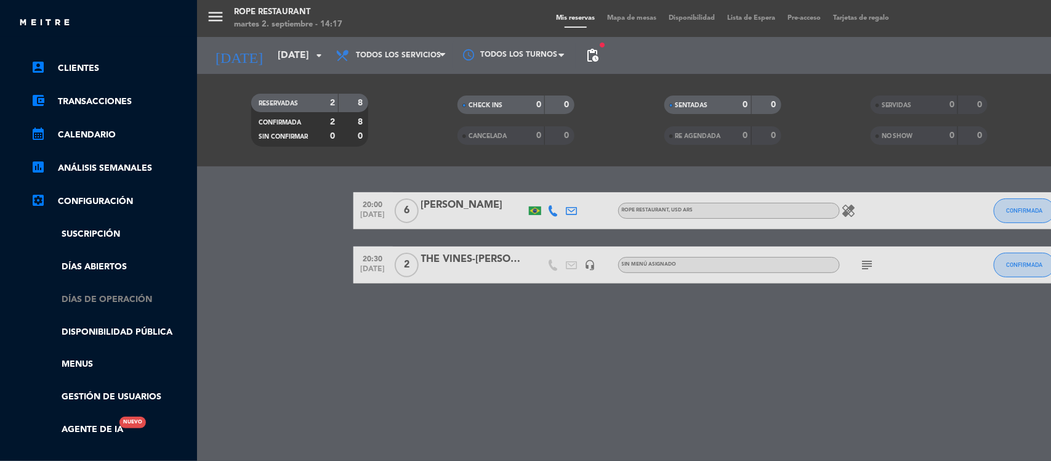
click at [110, 299] on link "Días de Operación" at bounding box center [111, 299] width 160 height 14
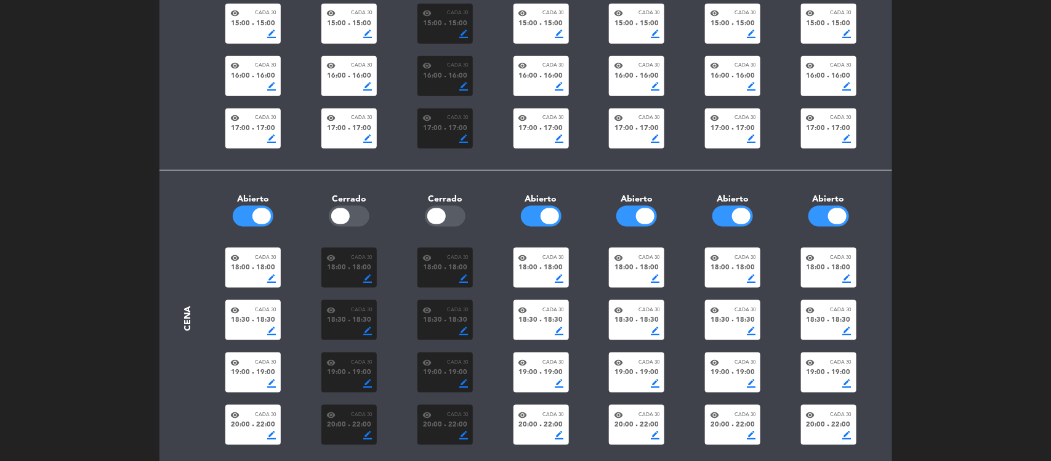
scroll to position [656, 0]
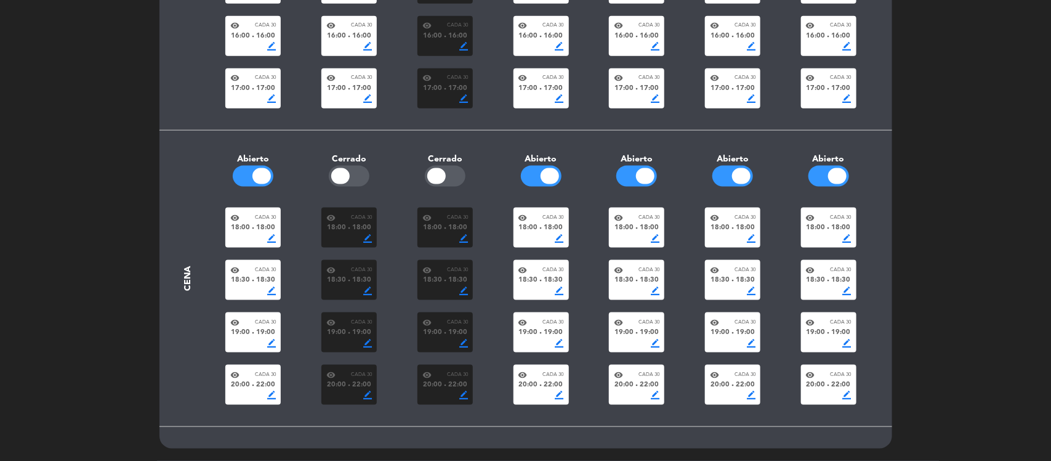
click at [432, 177] on div at bounding box center [436, 176] width 18 height 16
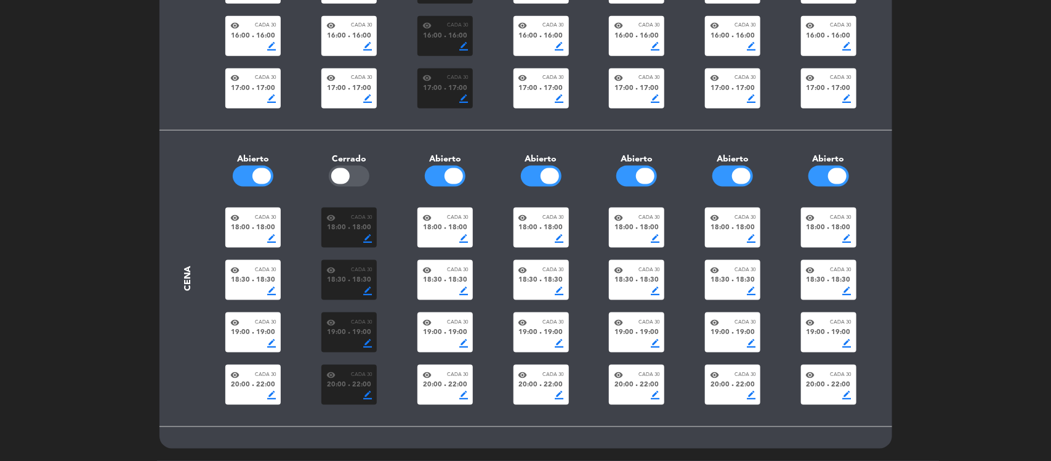
click at [445, 169] on div at bounding box center [445, 176] width 41 height 21
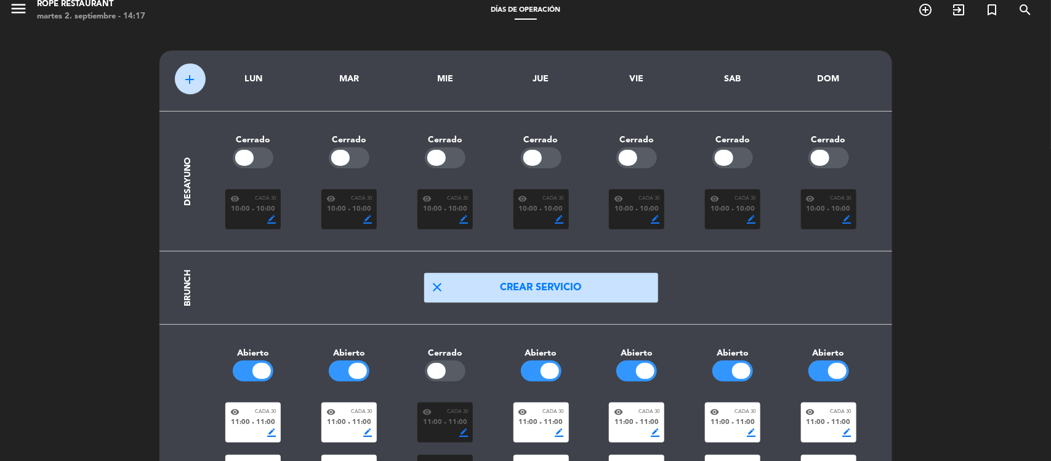
scroll to position [0, 0]
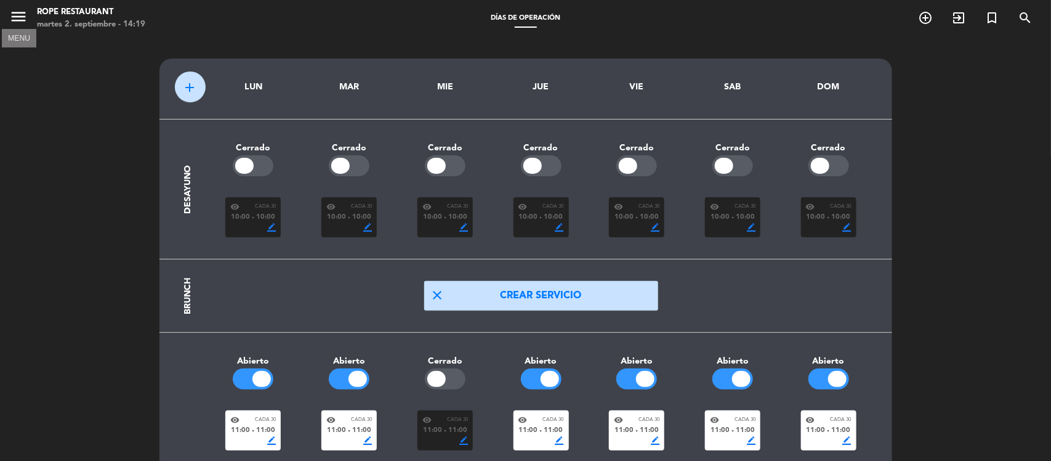
click at [14, 19] on icon "menu" at bounding box center [18, 16] width 18 height 18
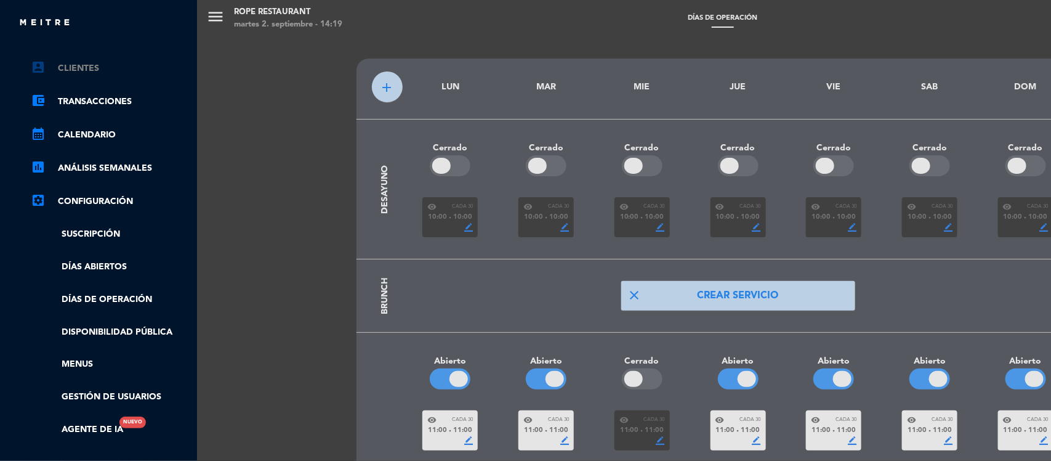
click at [47, 65] on link "account_box Clientes" at bounding box center [111, 68] width 160 height 15
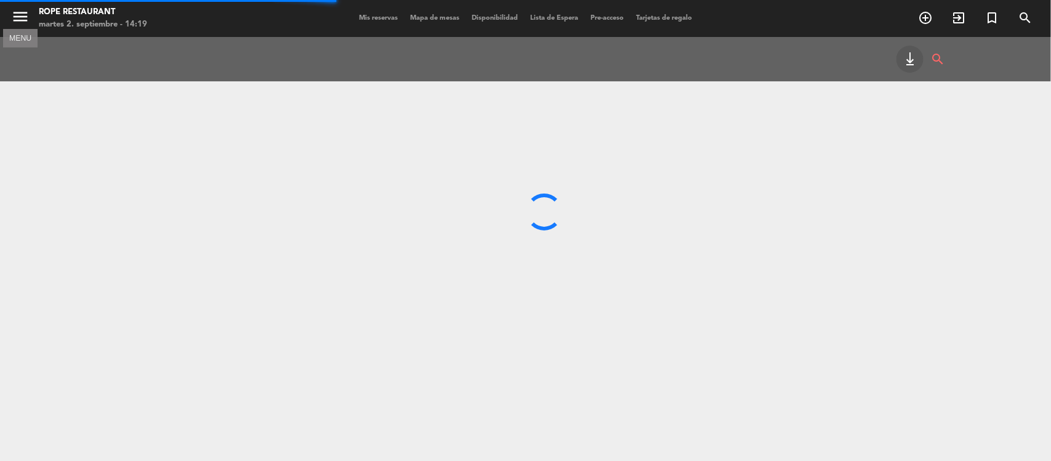
click at [9, 10] on span "menu MENU" at bounding box center [24, 18] width 30 height 29
click at [14, 14] on icon "menu" at bounding box center [20, 16] width 18 height 18
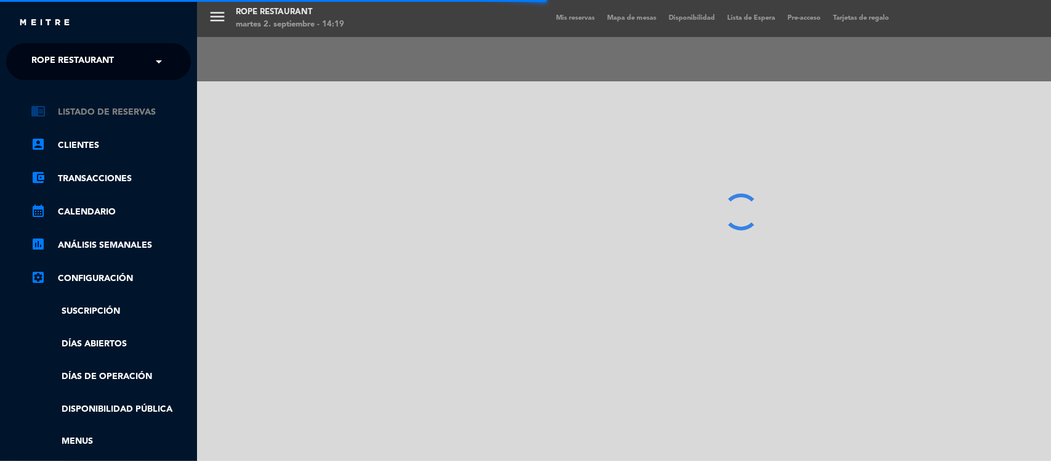
click at [74, 112] on link "chrome_reader_mode Listado de Reservas" at bounding box center [111, 112] width 160 height 15
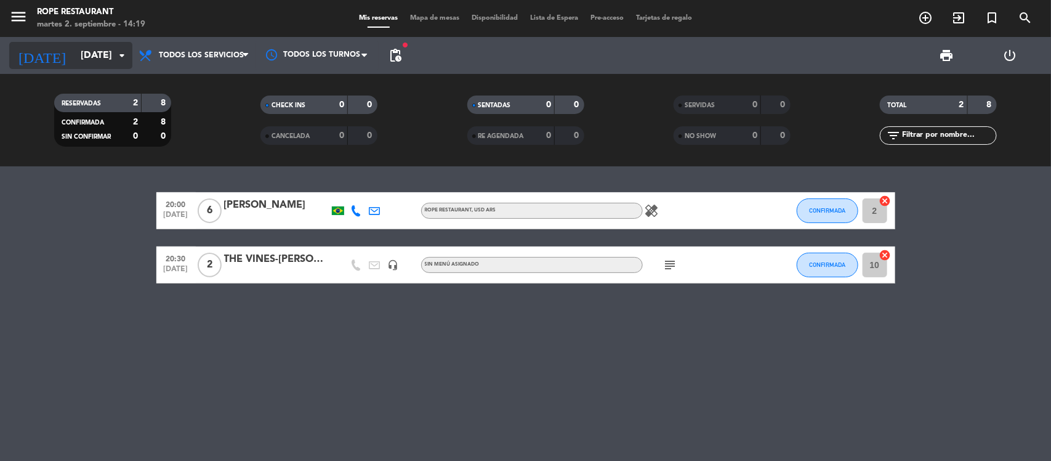
click at [35, 42] on icon "[DATE]" at bounding box center [41, 55] width 65 height 27
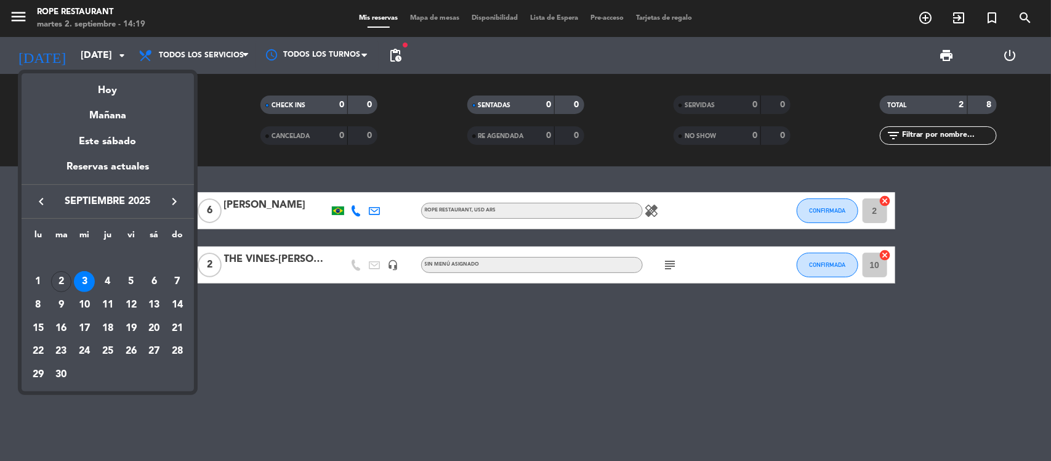
click at [85, 87] on div "Hoy" at bounding box center [108, 85] width 172 height 25
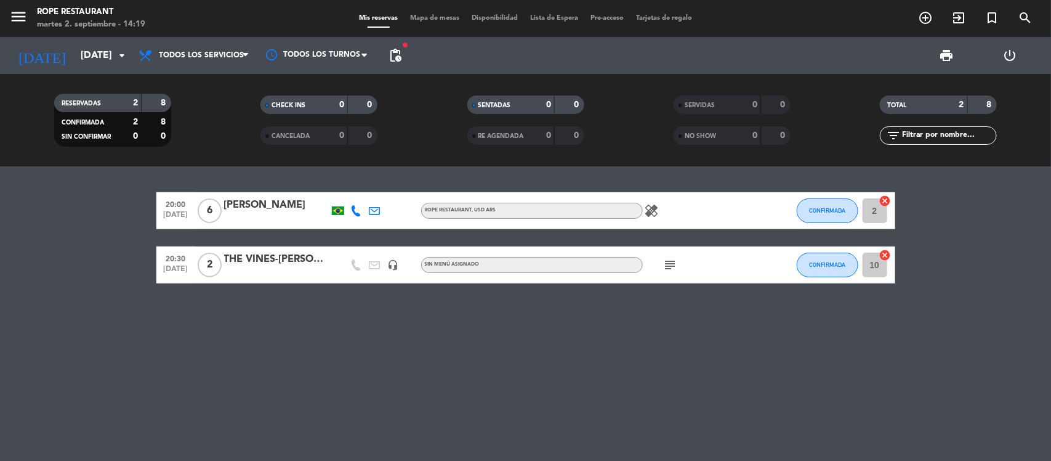
type input "[DATE]"
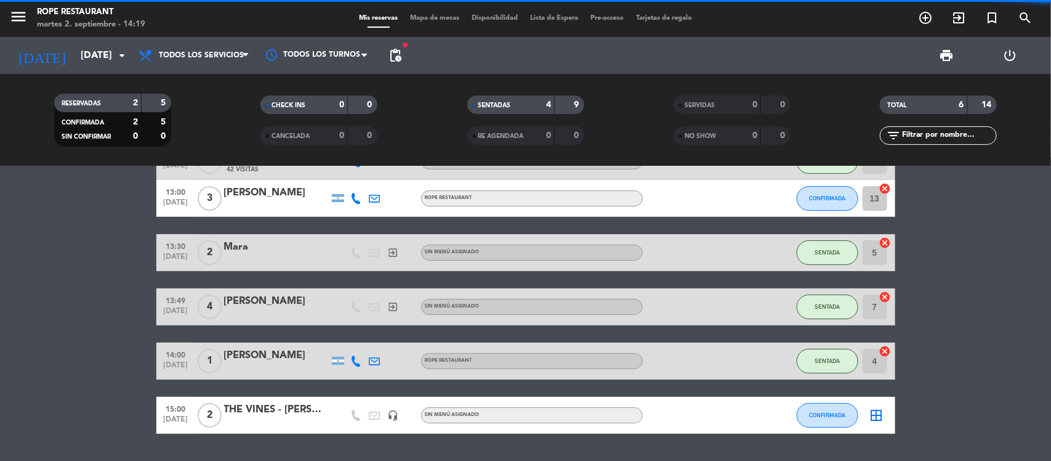
scroll to position [77, 0]
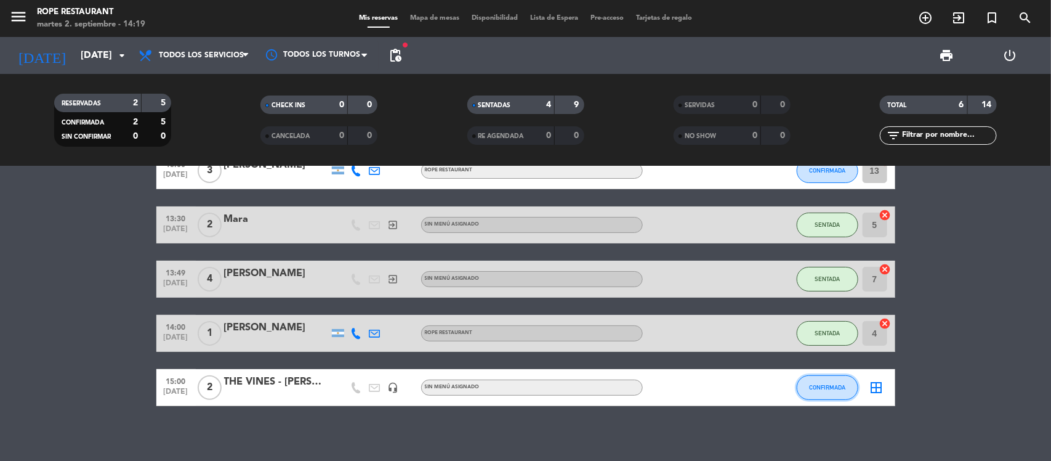
click at [825, 382] on button "CONFIRMADA" at bounding box center [828, 387] width 62 height 25
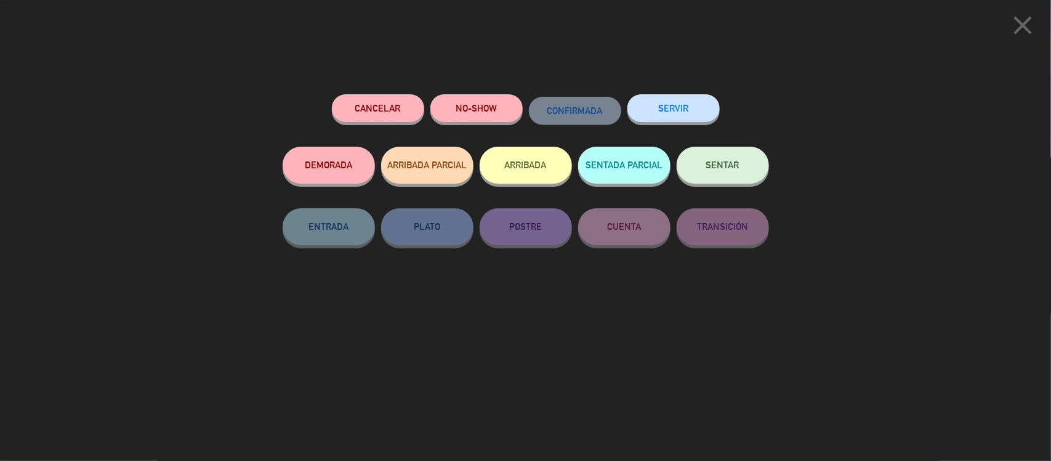
click at [739, 176] on button "SENTAR" at bounding box center [723, 165] width 92 height 37
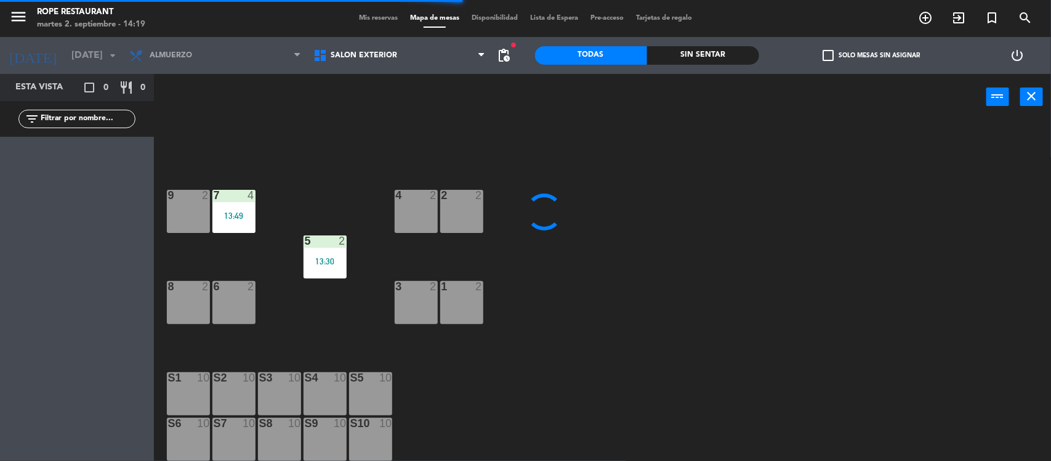
click at [422, 311] on div "3 2" at bounding box center [416, 302] width 43 height 43
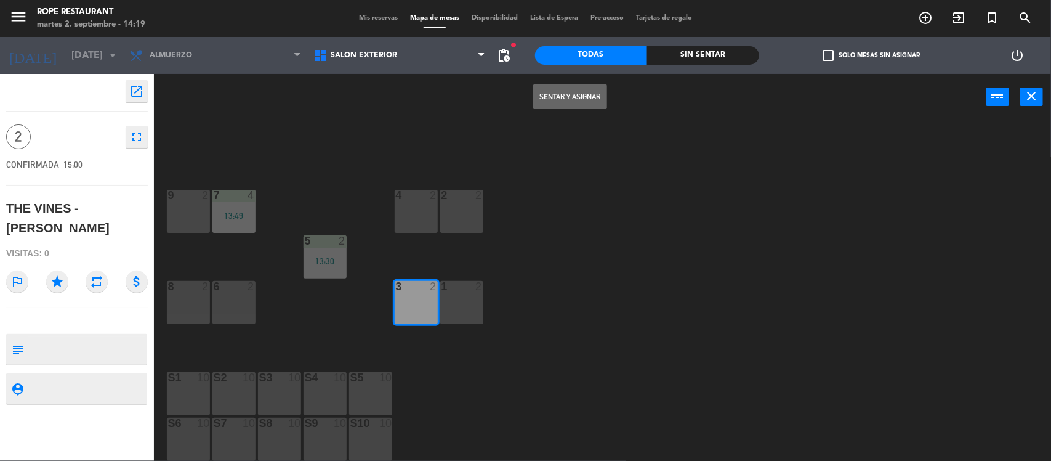
click at [567, 105] on button "Sentar y Asignar" at bounding box center [570, 96] width 74 height 25
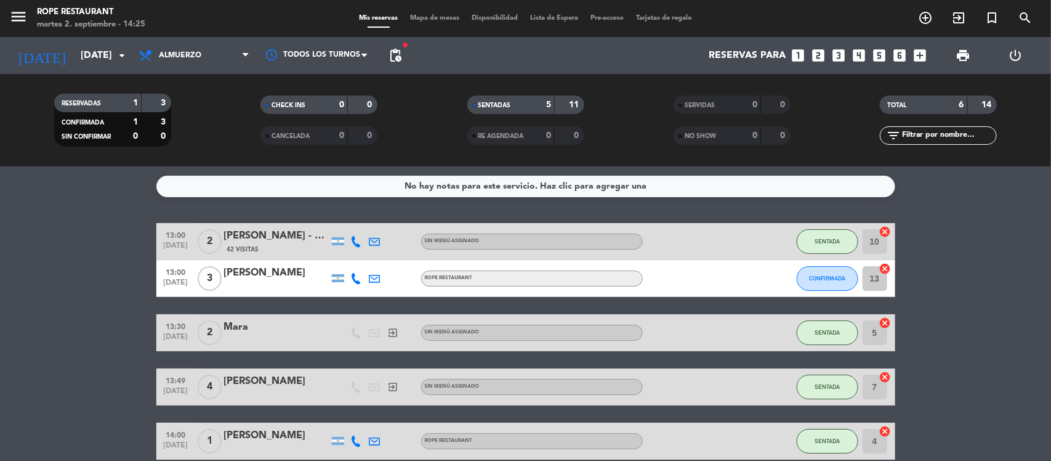
click at [230, 238] on div "[PERSON_NAME] - THE VINES" at bounding box center [276, 236] width 105 height 16
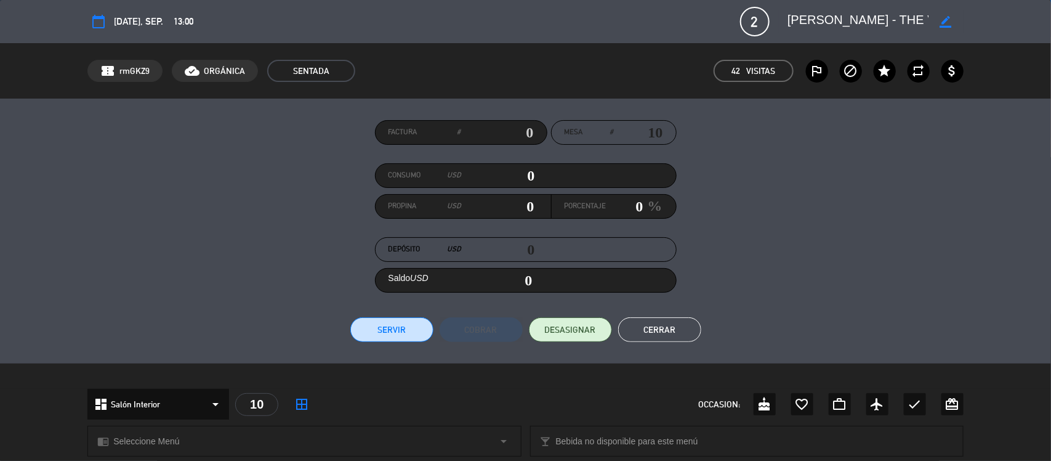
click at [801, 23] on textarea at bounding box center [857, 21] width 141 height 22
click at [669, 342] on div "Factura # Mesa # 10 Consumo USD 0 Propina USD 0 Porcentaje 0 % Depósito USD 0 S…" at bounding box center [525, 231] width 1051 height 265
click at [664, 328] on button "Cerrar" at bounding box center [659, 329] width 83 height 25
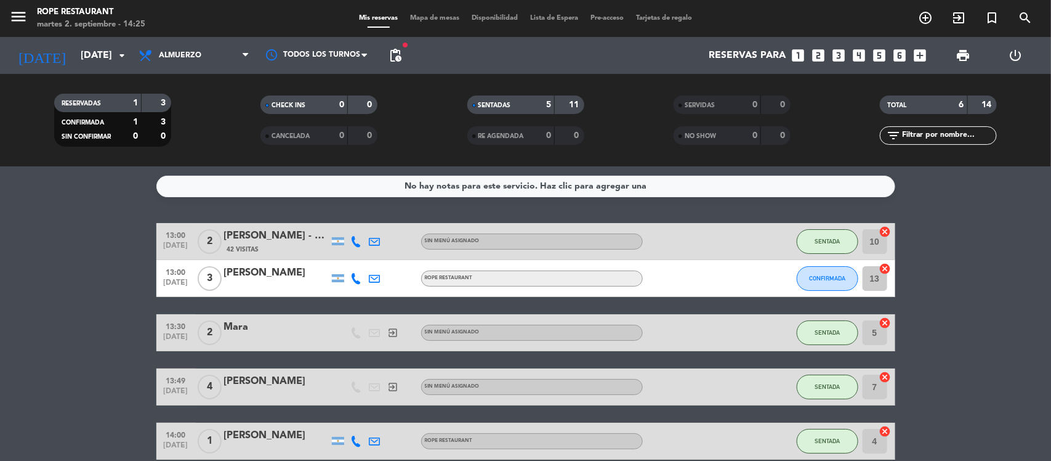
click at [239, 332] on div "Mara" at bounding box center [276, 327] width 105 height 16
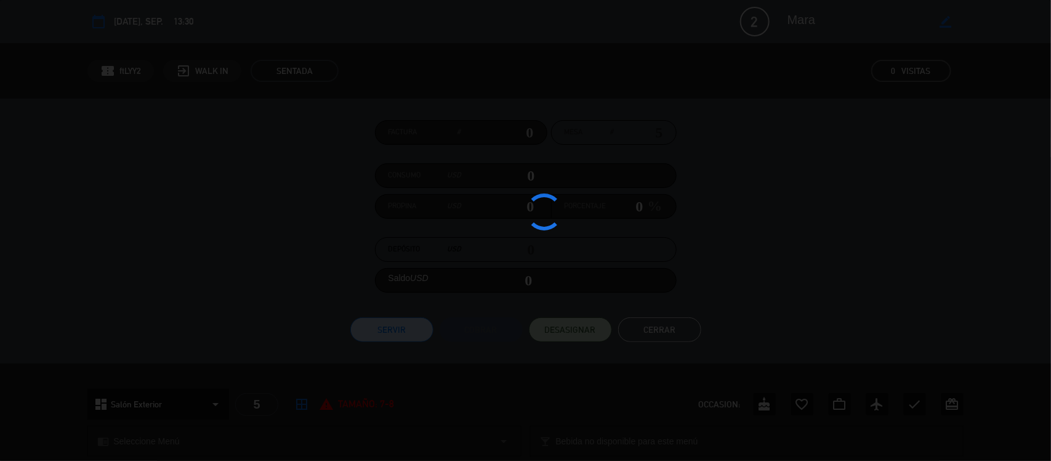
click at [239, 332] on div at bounding box center [525, 230] width 1051 height 461
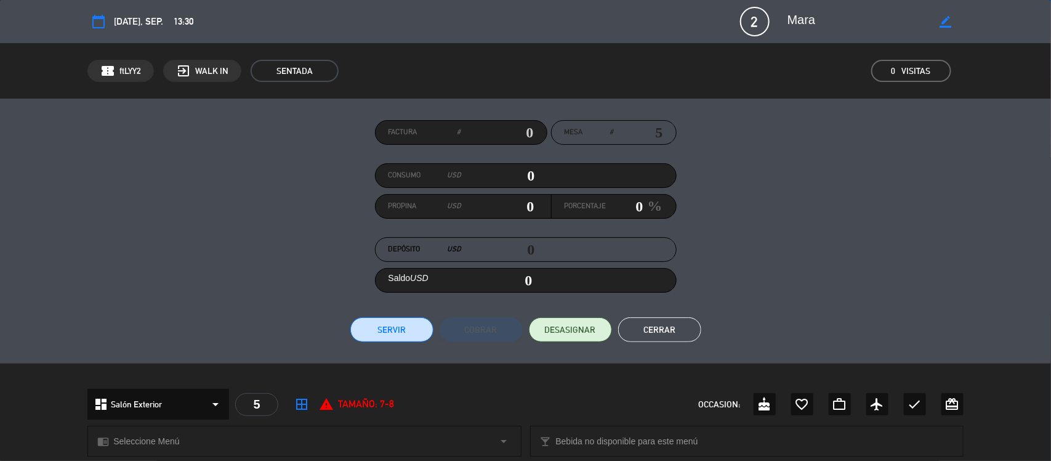
click at [805, 25] on textarea at bounding box center [857, 21] width 141 height 22
drag, startPoint x: 676, startPoint y: 325, endPoint x: 672, endPoint y: 331, distance: 6.7
click at [675, 325] on button "Cerrar" at bounding box center [659, 329] width 83 height 25
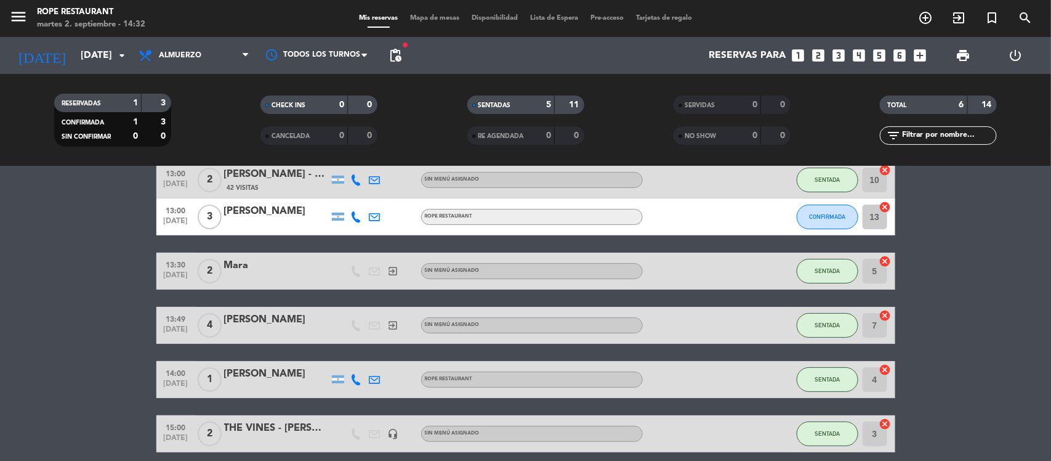
scroll to position [37, 0]
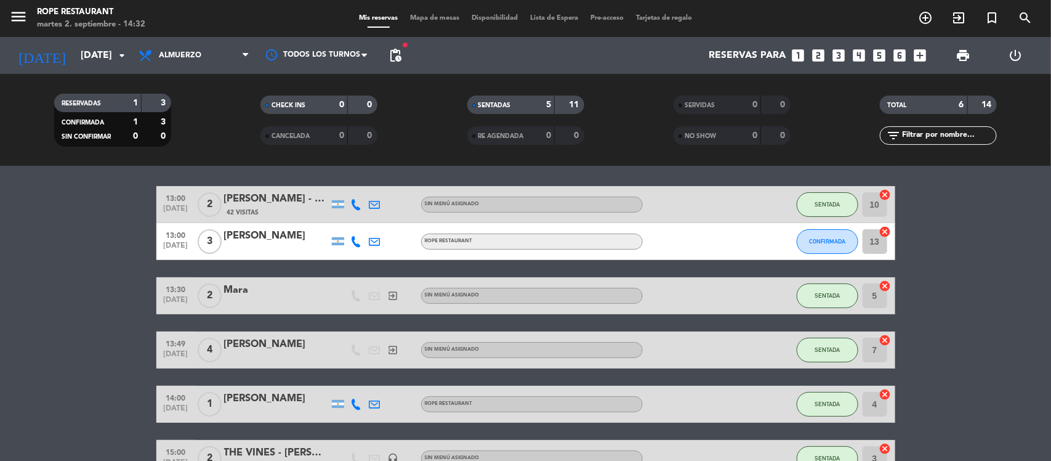
click at [262, 353] on div at bounding box center [276, 358] width 105 height 10
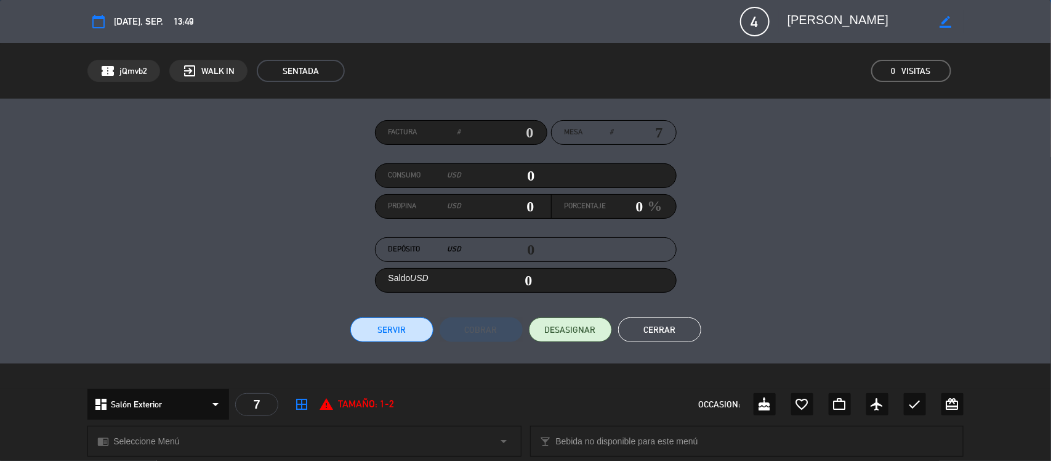
click at [805, 25] on textarea at bounding box center [857, 21] width 141 height 22
drag, startPoint x: 672, startPoint y: 326, endPoint x: 547, endPoint y: 321, distance: 125.7
click at [670, 326] on button "Cerrar" at bounding box center [659, 329] width 83 height 25
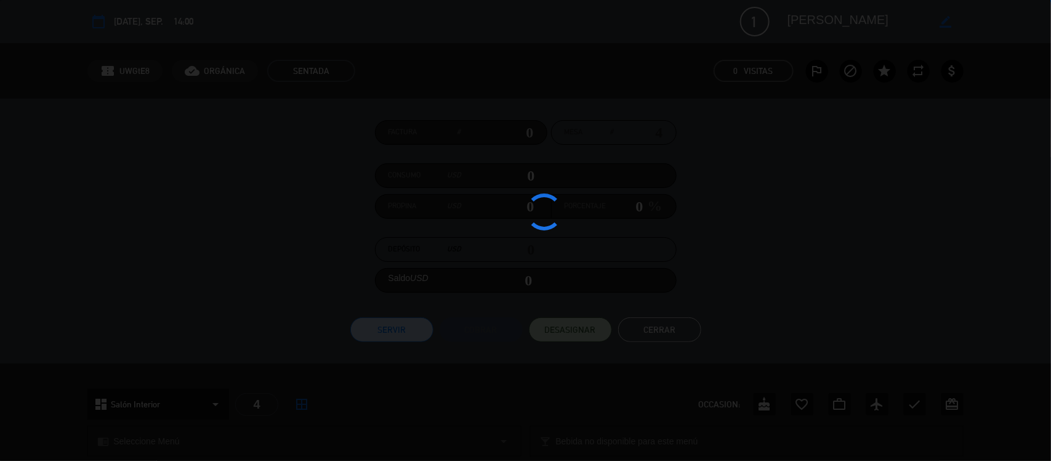
click at [266, 392] on div at bounding box center [525, 230] width 1051 height 461
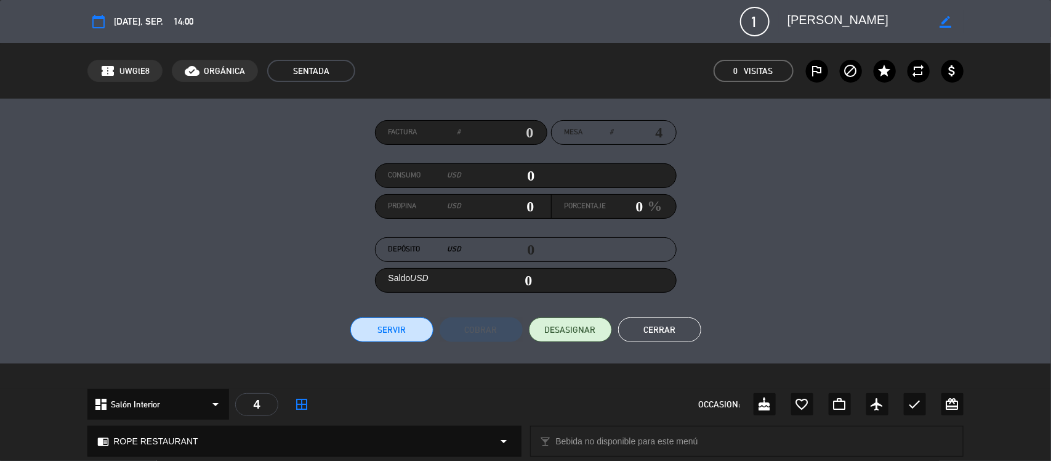
click at [810, 18] on textarea at bounding box center [857, 21] width 141 height 22
click at [661, 324] on button "Cerrar" at bounding box center [659, 329] width 83 height 25
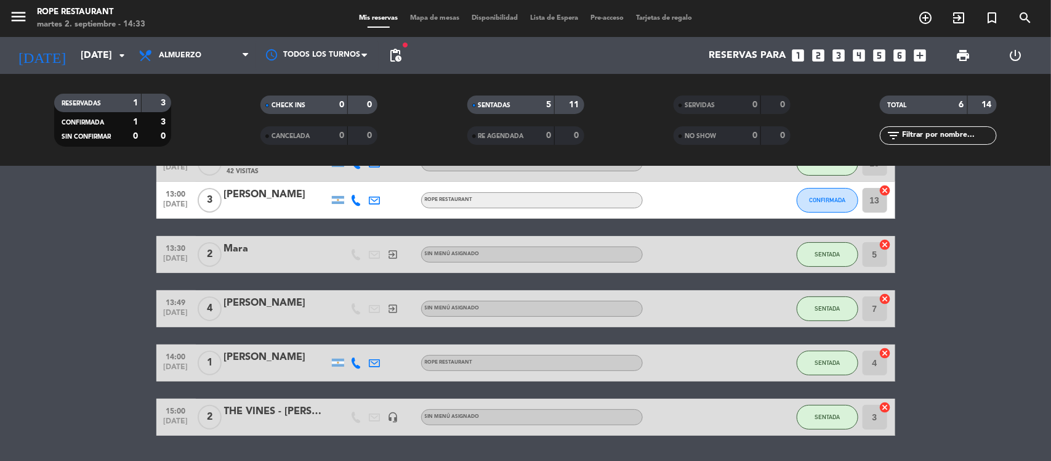
scroll to position [114, 0]
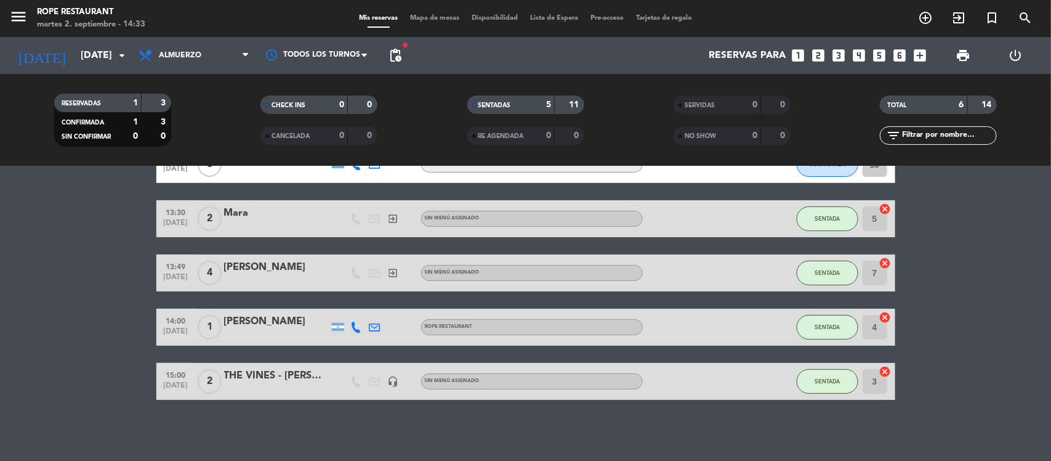
click at [287, 380] on div "THE VINES - [PERSON_NAME]" at bounding box center [276, 376] width 105 height 16
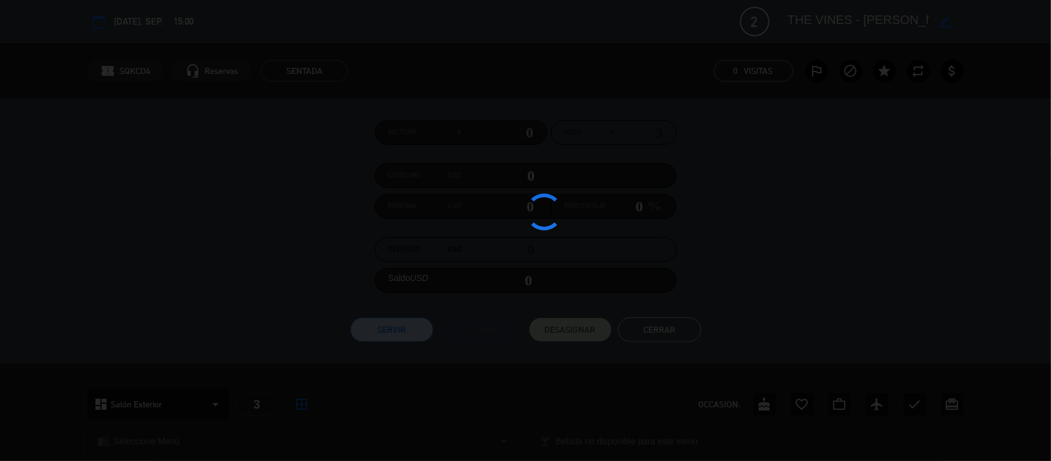
click at [287, 380] on div at bounding box center [525, 230] width 1051 height 461
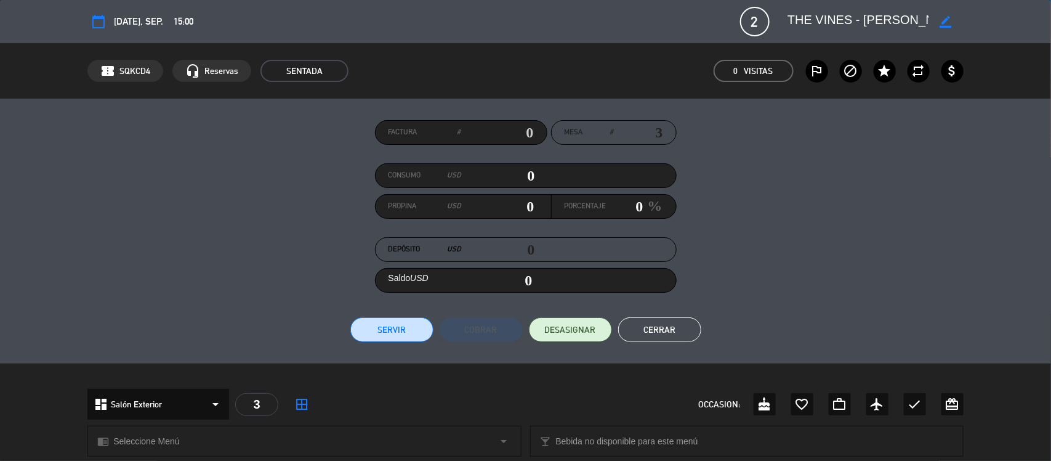
click at [815, 23] on textarea at bounding box center [857, 21] width 141 height 22
click at [814, 22] on textarea at bounding box center [857, 21] width 141 height 22
click at [675, 321] on button "Cerrar" at bounding box center [659, 329] width 83 height 25
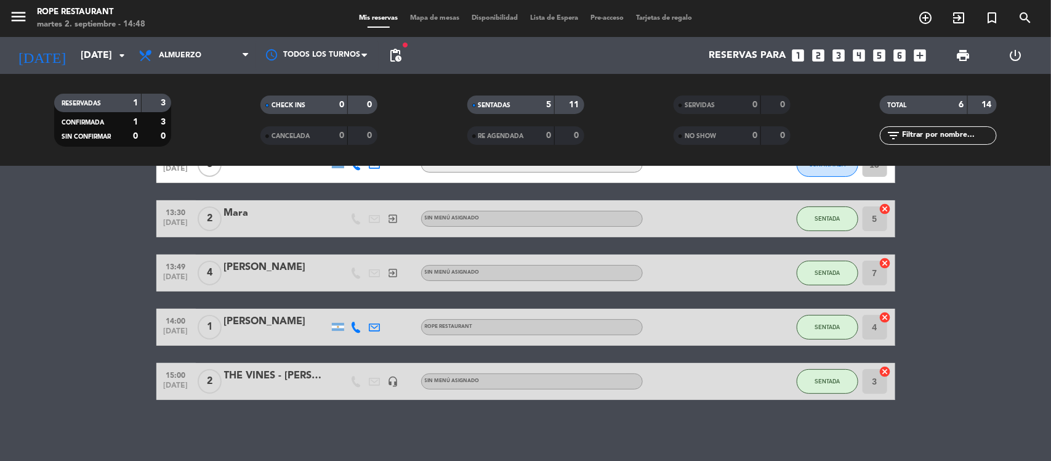
click at [63, 74] on div "RESERVADAS 1 3 CONFIRMADA 1 3 SIN CONFIRMAR 0 0 CHECK INS 0 0 CANCELADA 0 0 SEN…" at bounding box center [525, 120] width 1051 height 92
click at [74, 62] on input "[DATE]" at bounding box center [139, 56] width 130 height 24
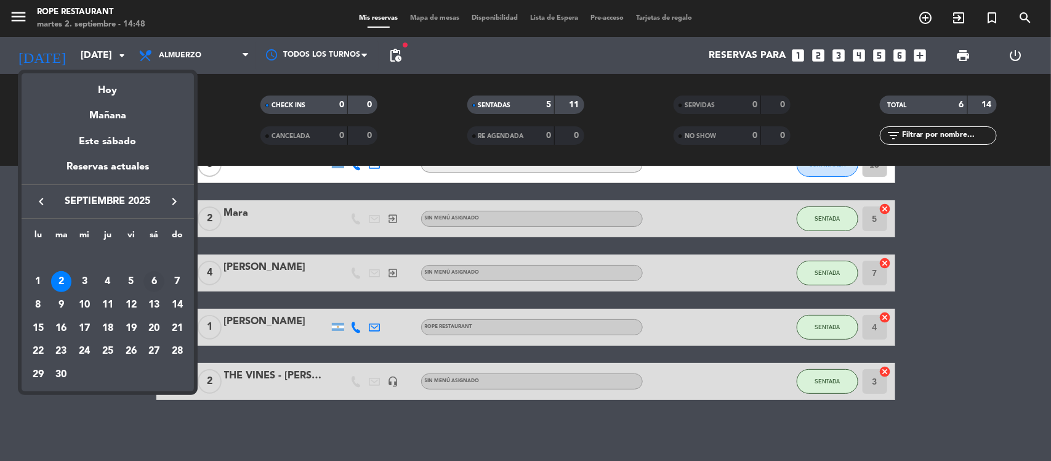
click at [155, 280] on div "6" at bounding box center [153, 281] width 21 height 21
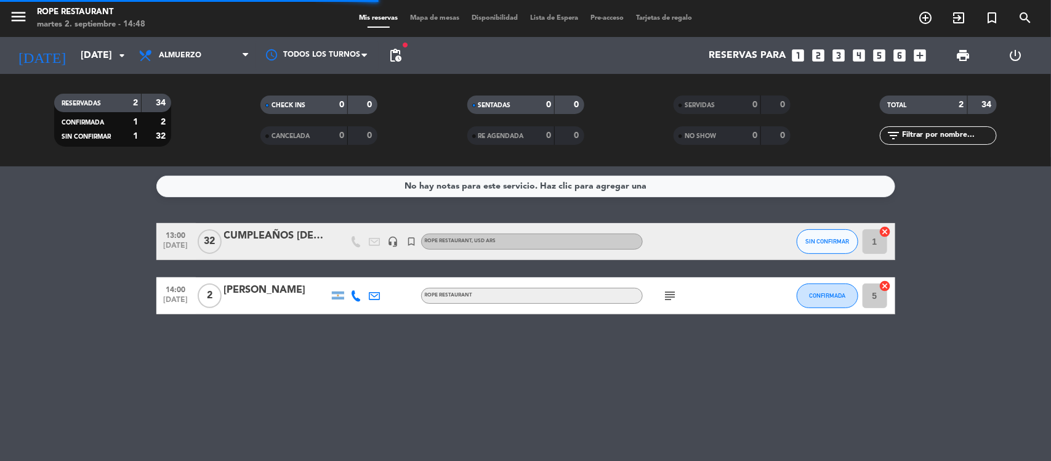
scroll to position [0, 0]
click at [74, 51] on input "[DATE]" at bounding box center [139, 56] width 130 height 24
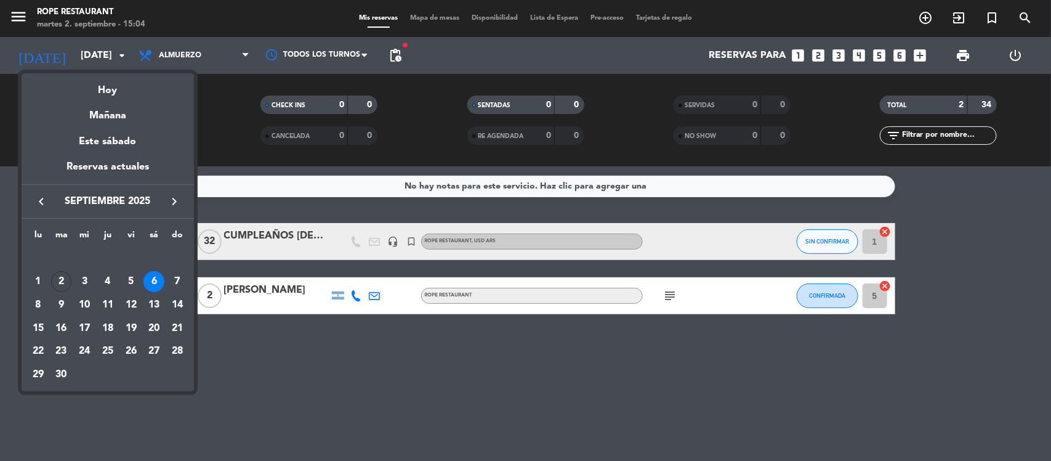
drag, startPoint x: 96, startPoint y: 78, endPoint x: 112, endPoint y: 80, distance: 16.1
click at [96, 79] on div "Hoy" at bounding box center [108, 85] width 172 height 25
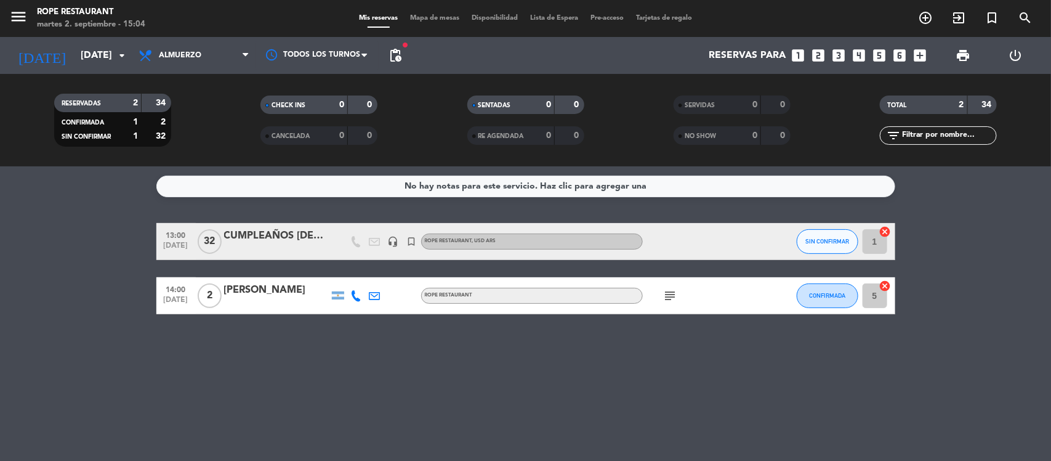
type input "[DATE]"
click at [174, 54] on span "Almuerzo" at bounding box center [180, 55] width 42 height 9
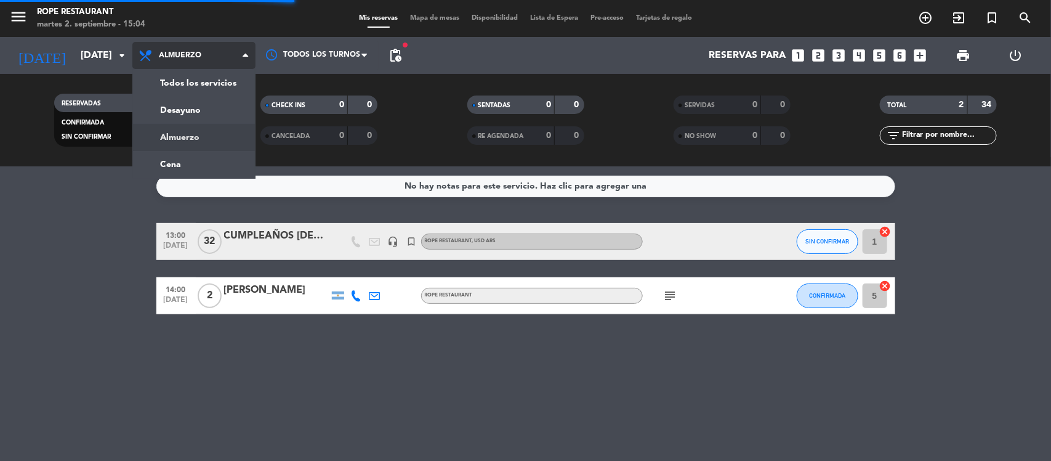
click at [209, 68] on span "Almuerzo" at bounding box center [193, 55] width 123 height 27
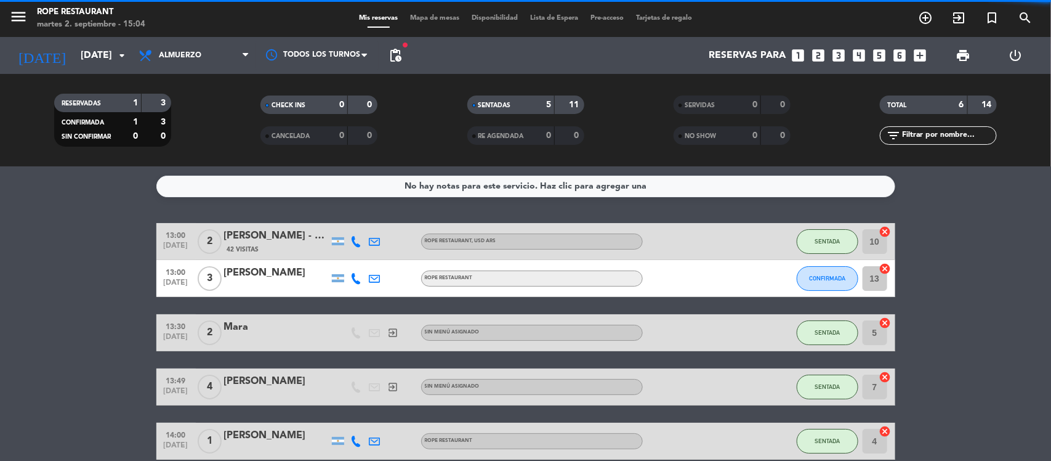
click at [195, 76] on div "RESERVADAS 1 3 CONFIRMADA 1 3 SIN CONFIRMAR 0 0 CHECK INS 0 0 CANCELADA 0 0 SEN…" at bounding box center [525, 120] width 1051 height 92
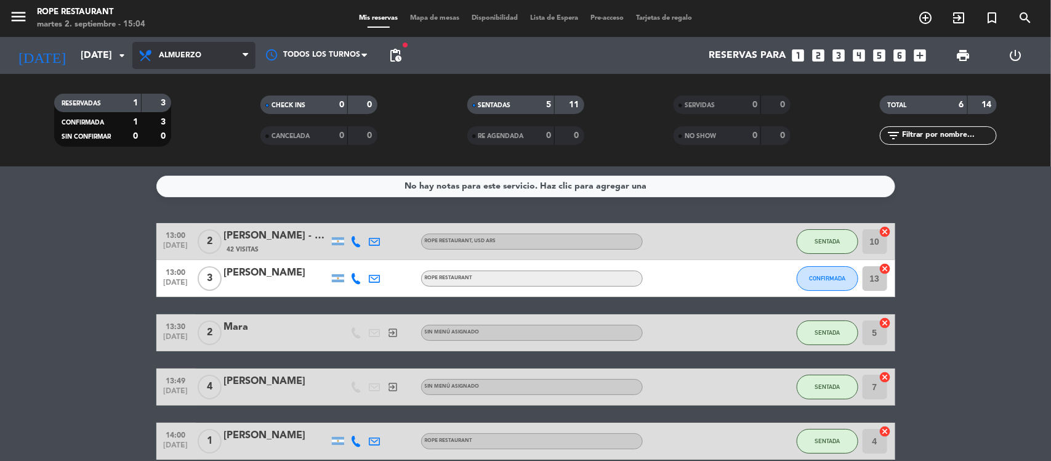
click at [202, 60] on span "Almuerzo" at bounding box center [193, 55] width 123 height 27
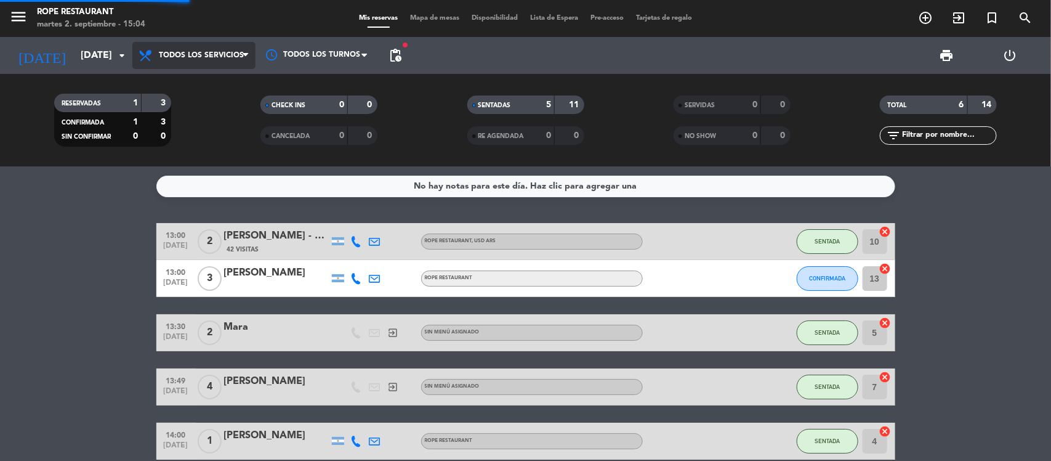
click at [206, 87] on div "menu Rope restaurant martes 2. septiembre - 15:04 Mis reservas Mapa de mesas Di…" at bounding box center [525, 83] width 1051 height 166
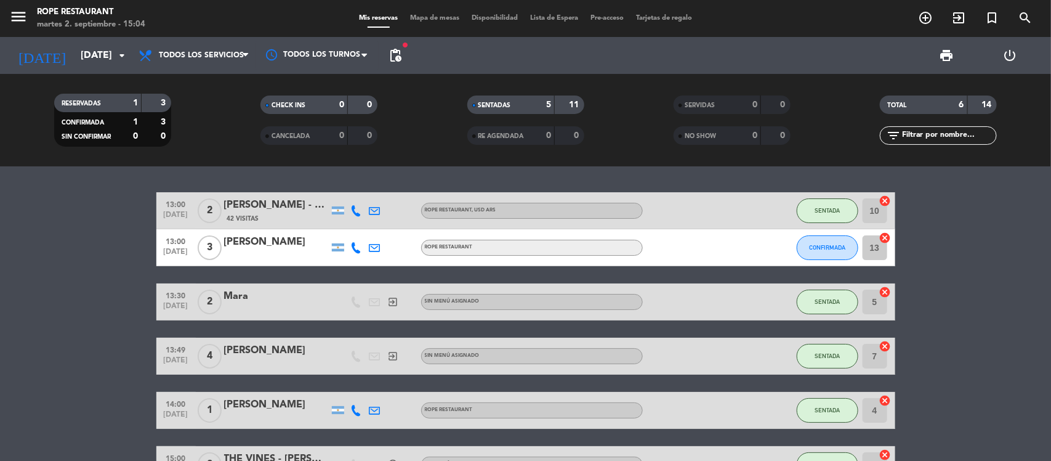
click at [250, 245] on div "[PERSON_NAME]" at bounding box center [276, 242] width 105 height 16
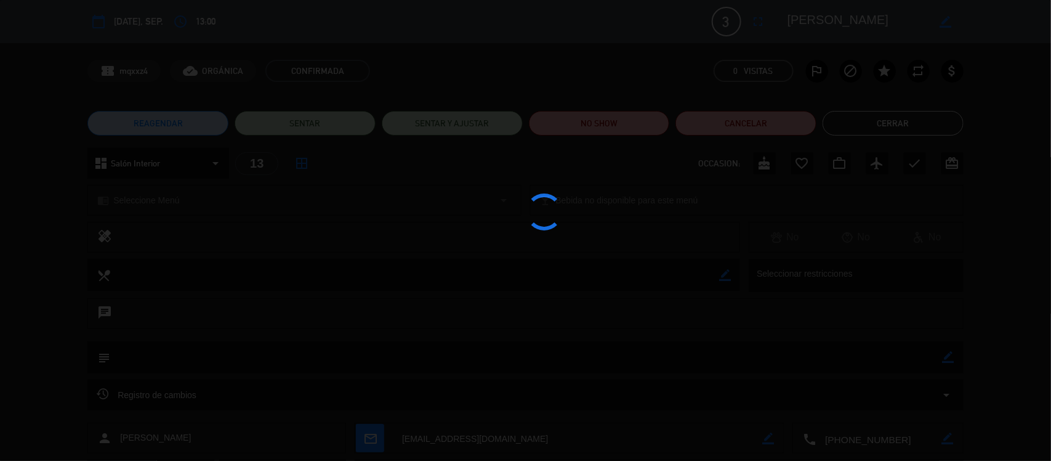
click at [251, 256] on div at bounding box center [525, 230] width 1051 height 461
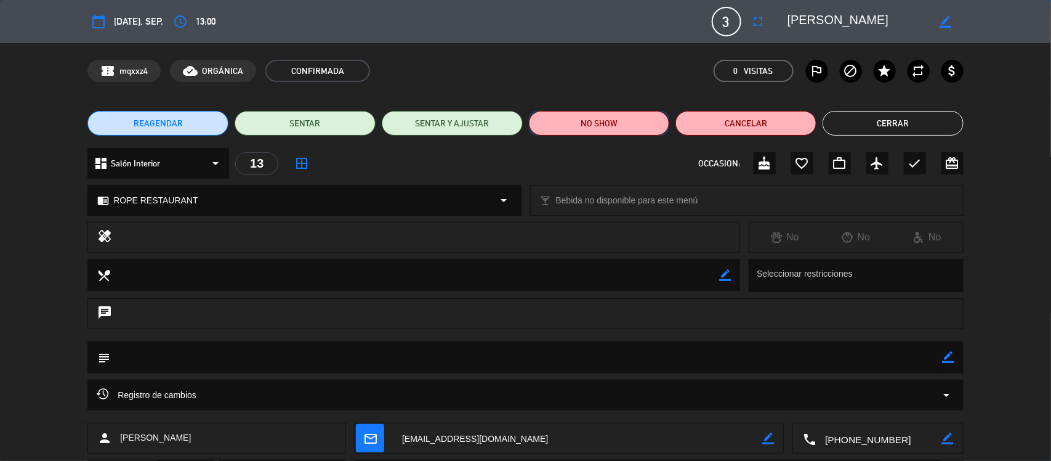
click at [647, 127] on button "NO SHOW" at bounding box center [599, 123] width 141 height 25
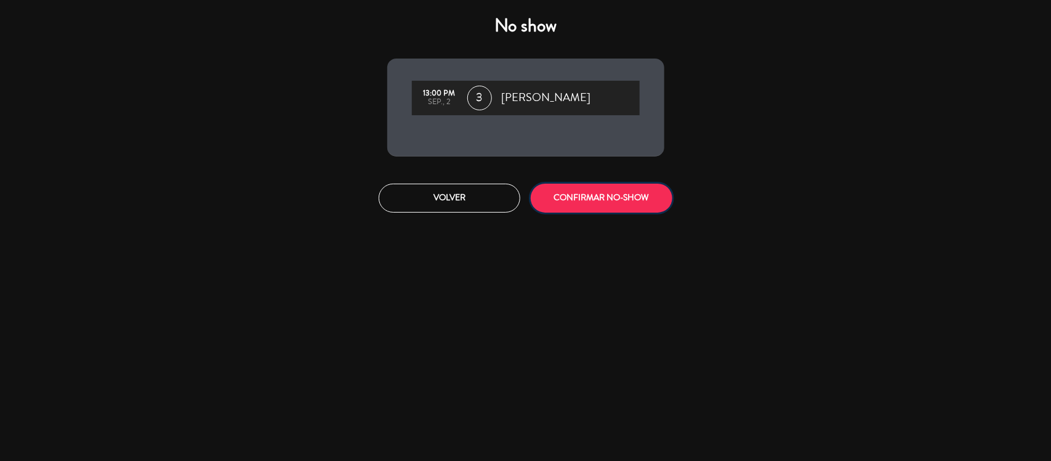
click at [626, 189] on button "CONFIRMAR NO-SHOW" at bounding box center [602, 197] width 142 height 29
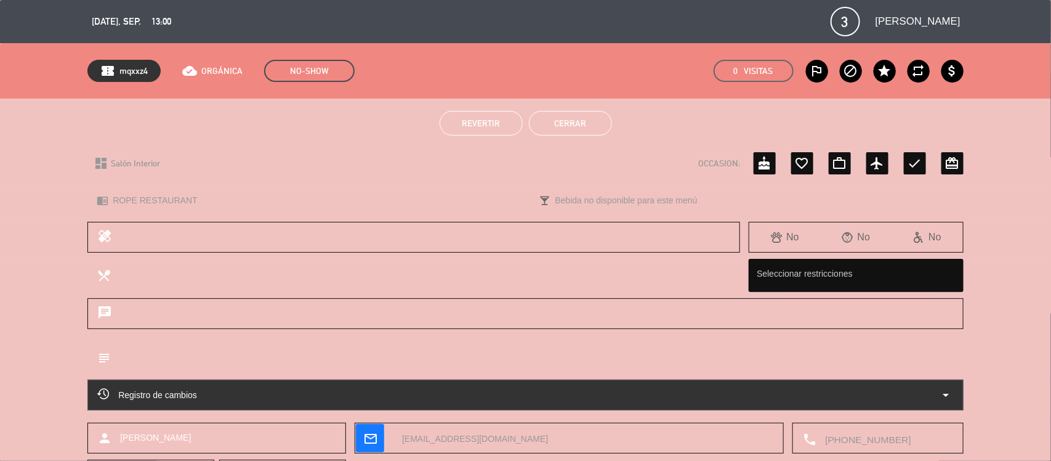
click at [555, 121] on button "Cerrar" at bounding box center [570, 123] width 83 height 25
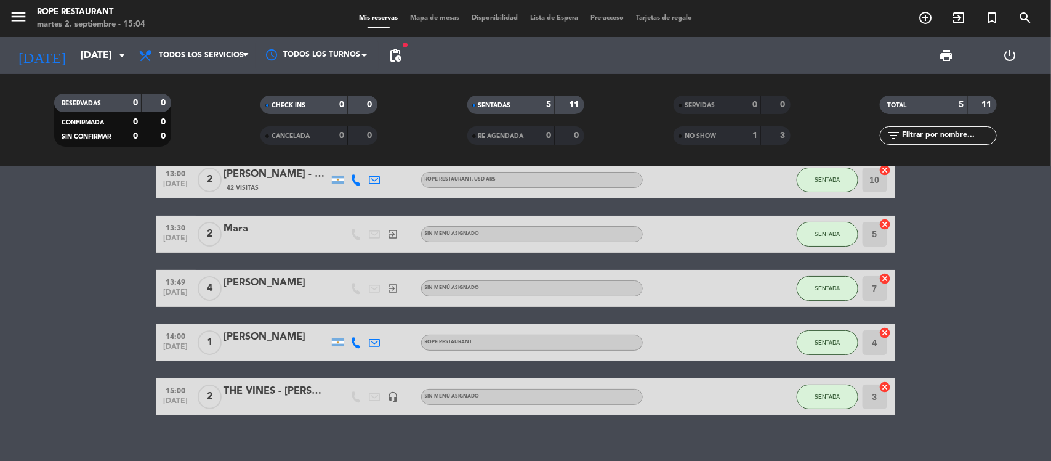
scroll to position [46, 0]
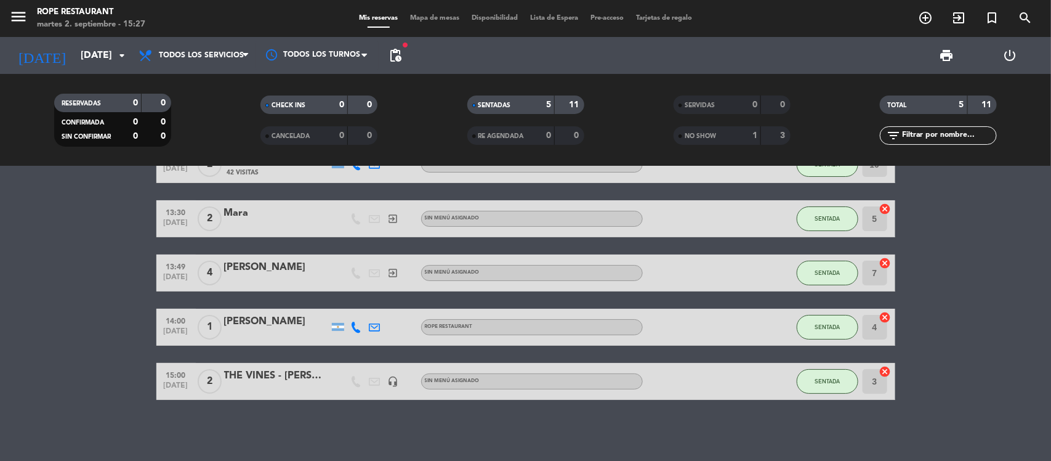
click at [233, 300] on div "13:00 [DATE] 2 [PERSON_NAME] - THE VINES 42 Visitas ROPE RESTAURANT , USD ARS S…" at bounding box center [525, 273] width 739 height 254
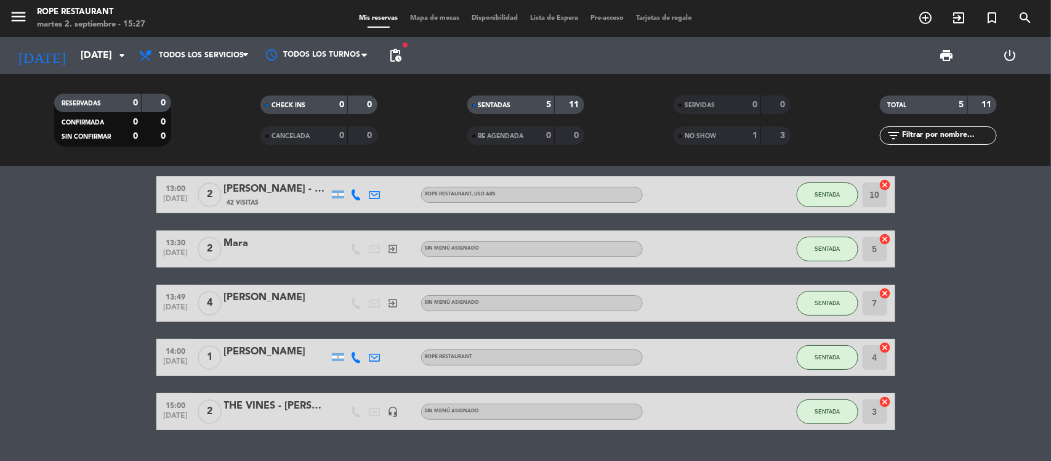
scroll to position [0, 0]
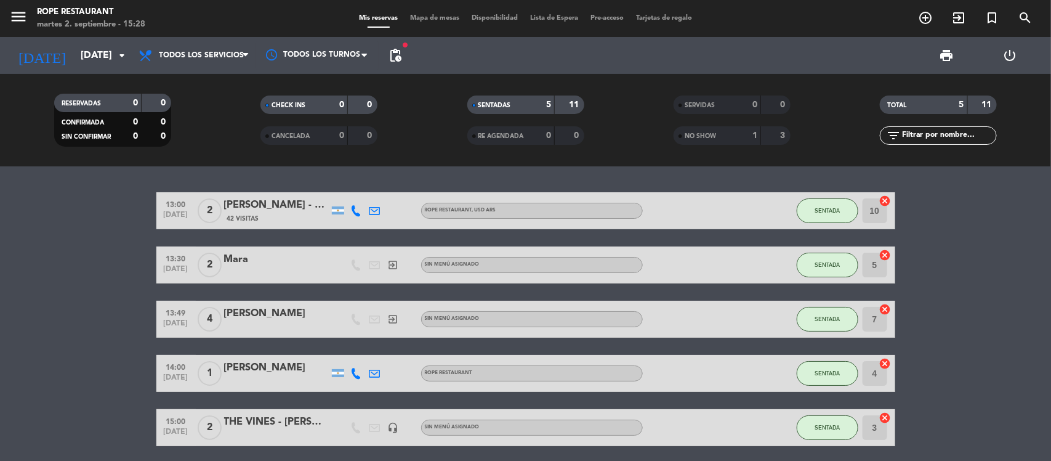
click at [121, 268] on bookings-row "13:00 [DATE] 2 [PERSON_NAME] - THE VINES 42 Visitas ROPE RESTAURANT , USD ARS S…" at bounding box center [525, 319] width 1051 height 254
drag, startPoint x: 160, startPoint y: 179, endPoint x: 134, endPoint y: 180, distance: 25.9
click at [134, 180] on div "13:00 [DATE] 2 [PERSON_NAME] - THE VINES 42 Visitas ROPE RESTAURANT , USD ARS S…" at bounding box center [525, 313] width 1051 height 294
drag, startPoint x: 168, startPoint y: 182, endPoint x: 202, endPoint y: 179, distance: 34.1
click at [137, 191] on div "13:00 [DATE] 2 [PERSON_NAME] - THE VINES 42 Visitas ROPE RESTAURANT , USD ARS S…" at bounding box center [525, 313] width 1051 height 294
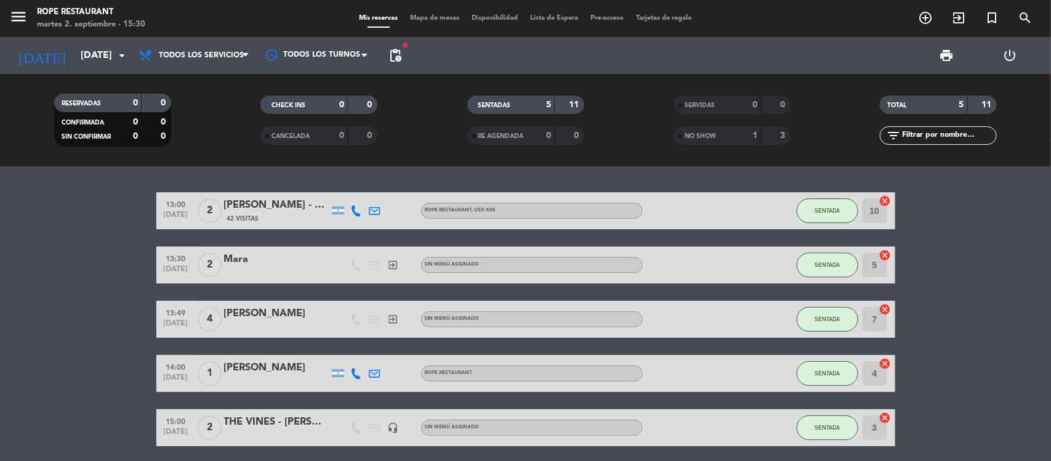
drag, startPoint x: 196, startPoint y: 179, endPoint x: 177, endPoint y: 191, distance: 23.1
click at [177, 191] on div "13:00 [DATE] 2 [PERSON_NAME] - THE VINES 42 Visitas ROPE RESTAURANT , USD ARS S…" at bounding box center [525, 313] width 1051 height 294
click at [201, 171] on div "13:00 [DATE] 2 [PERSON_NAME] - THE VINES 42 Visitas ROPE RESTAURANT , USD ARS S…" at bounding box center [525, 313] width 1051 height 294
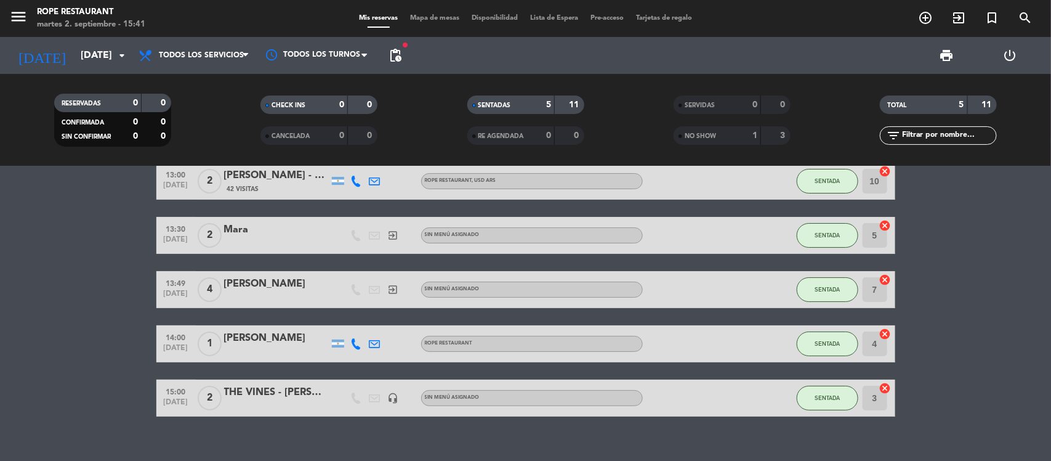
scroll to position [46, 0]
